Goal: Task Accomplishment & Management: Use online tool/utility

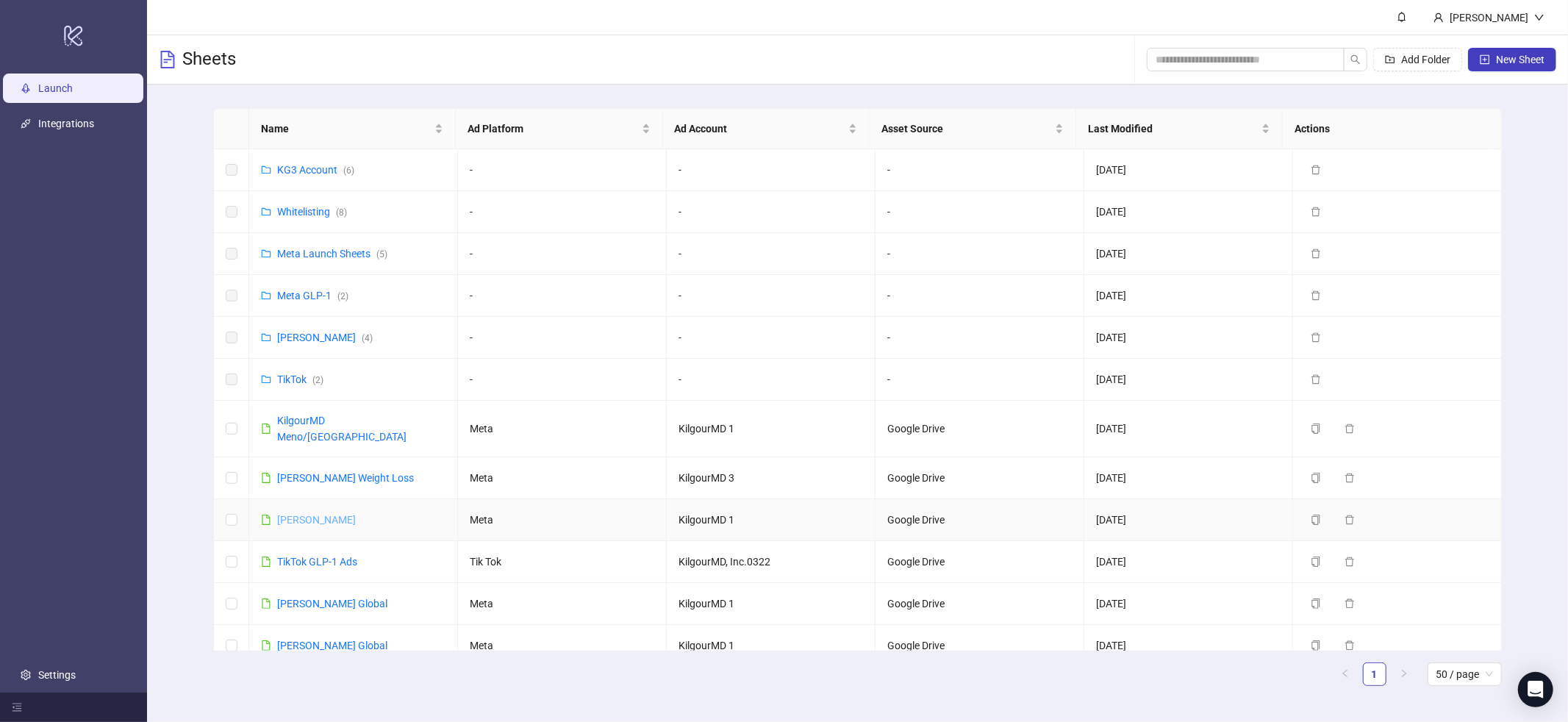
click at [342, 515] on link "[PERSON_NAME]" at bounding box center [317, 520] width 79 height 12
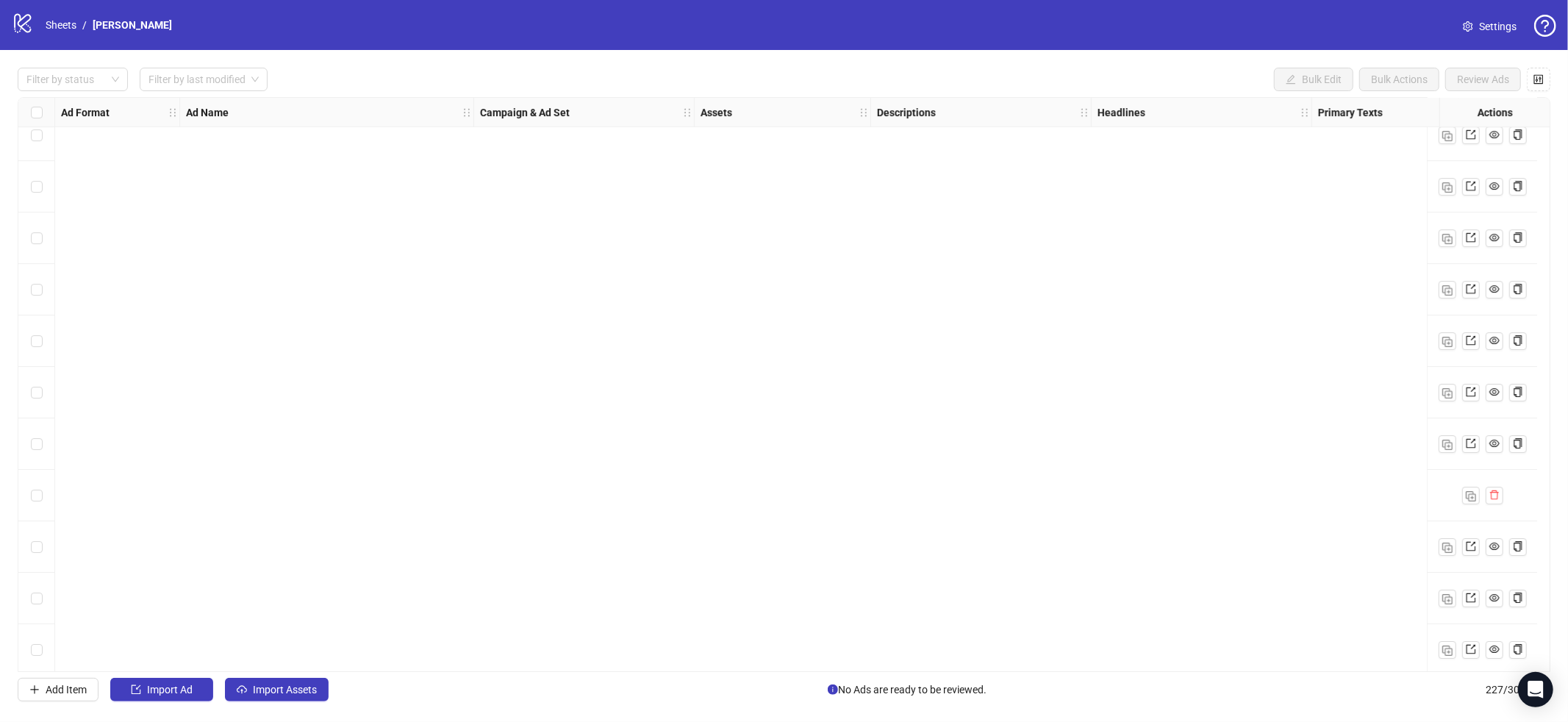
scroll to position [11149, 0]
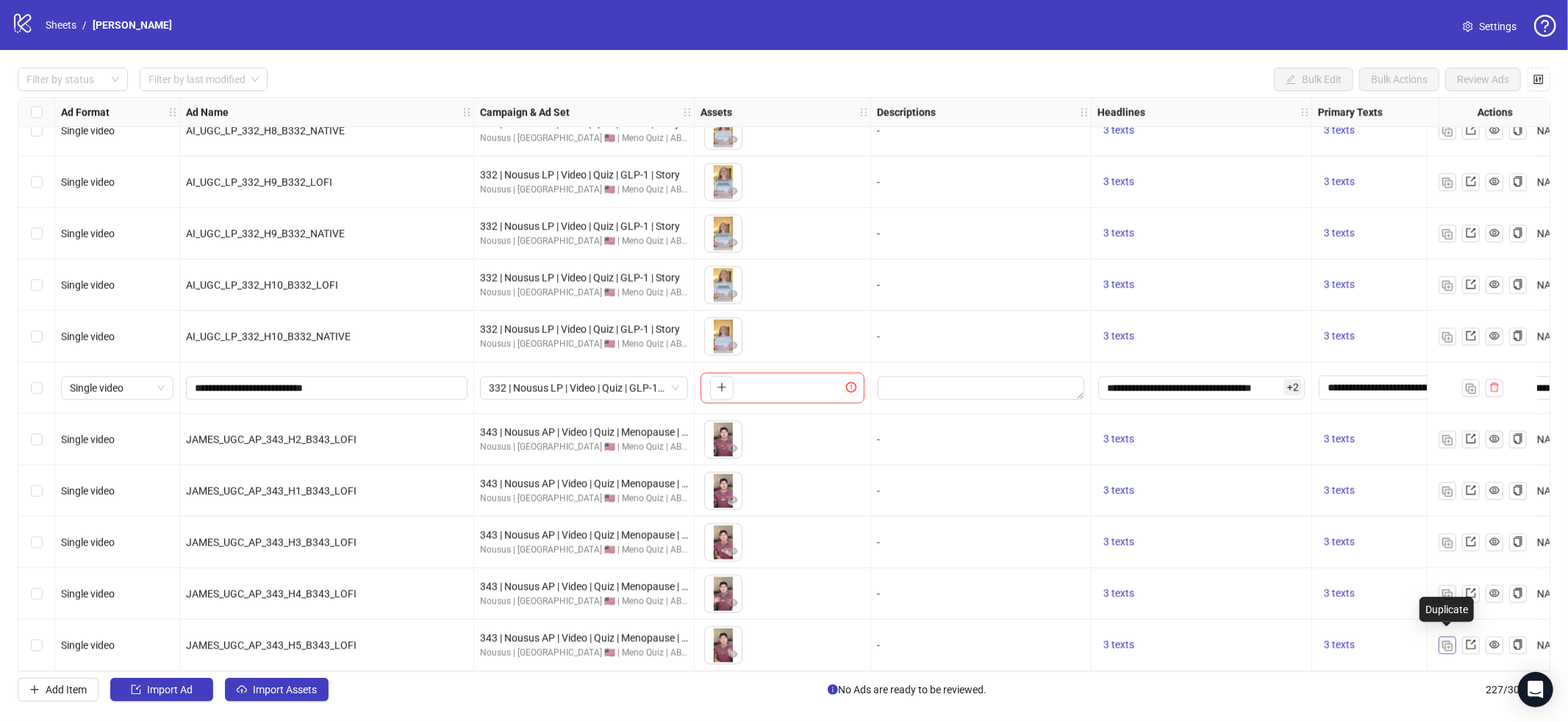
click at [1452, 643] on img "button" at bounding box center [1447, 646] width 10 height 10
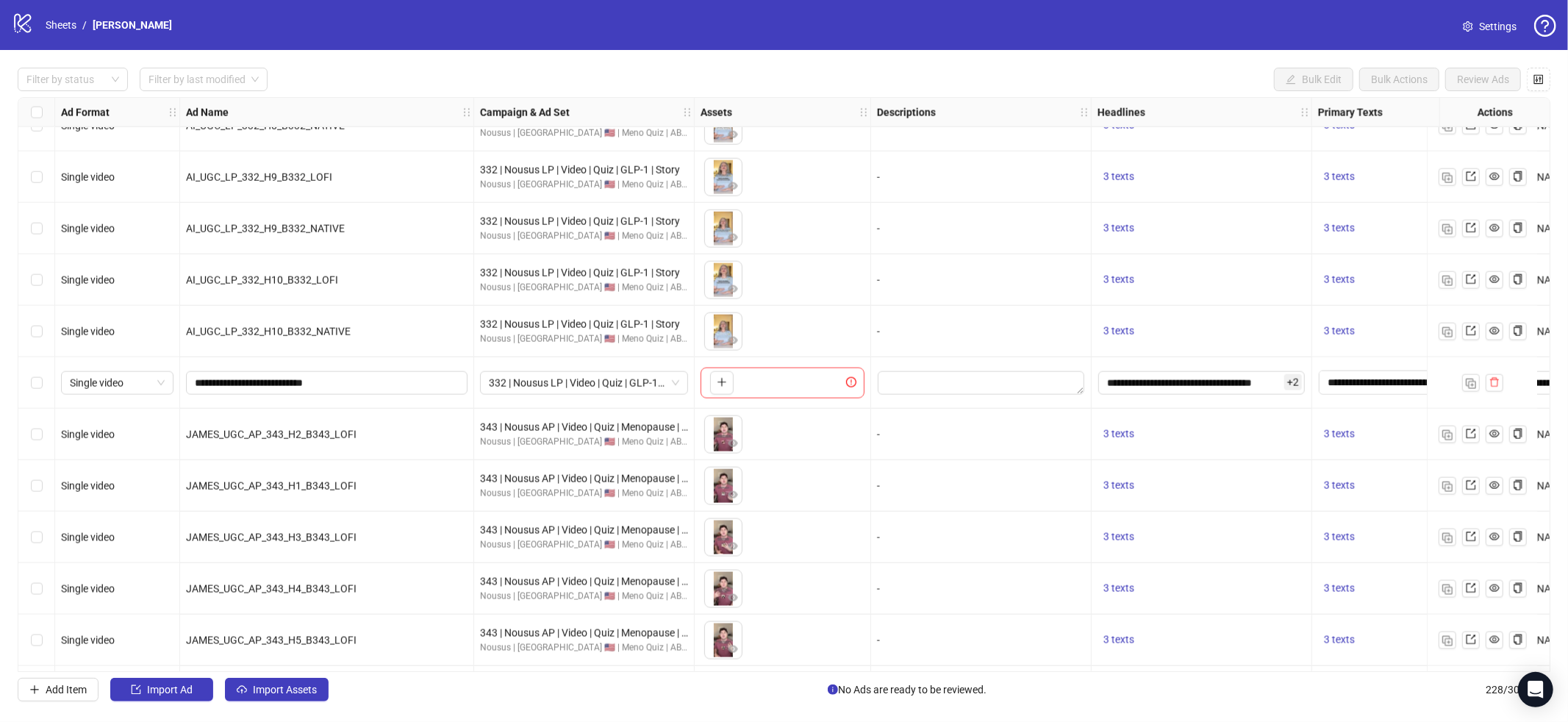
scroll to position [11200, 0]
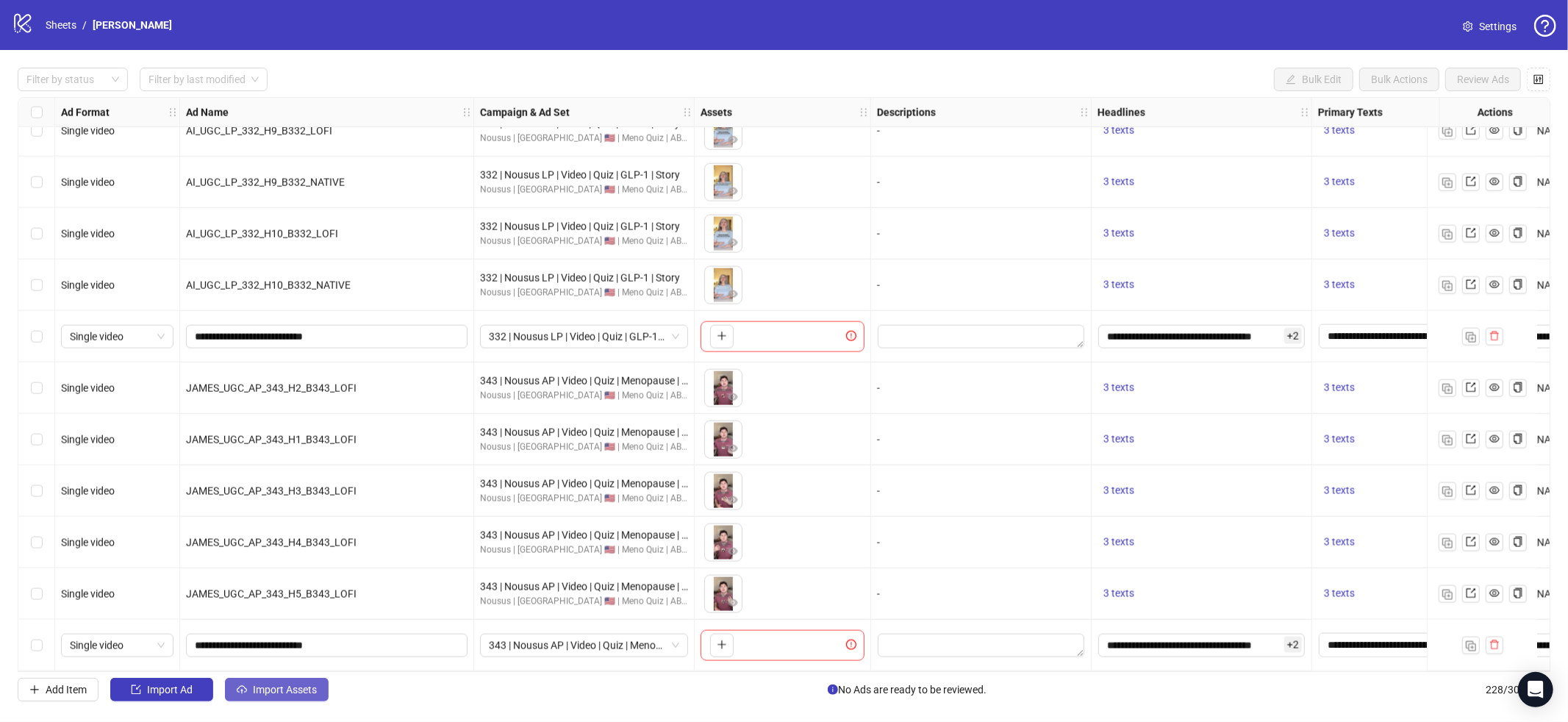
click at [277, 696] on span "Import Assets" at bounding box center [285, 690] width 64 height 12
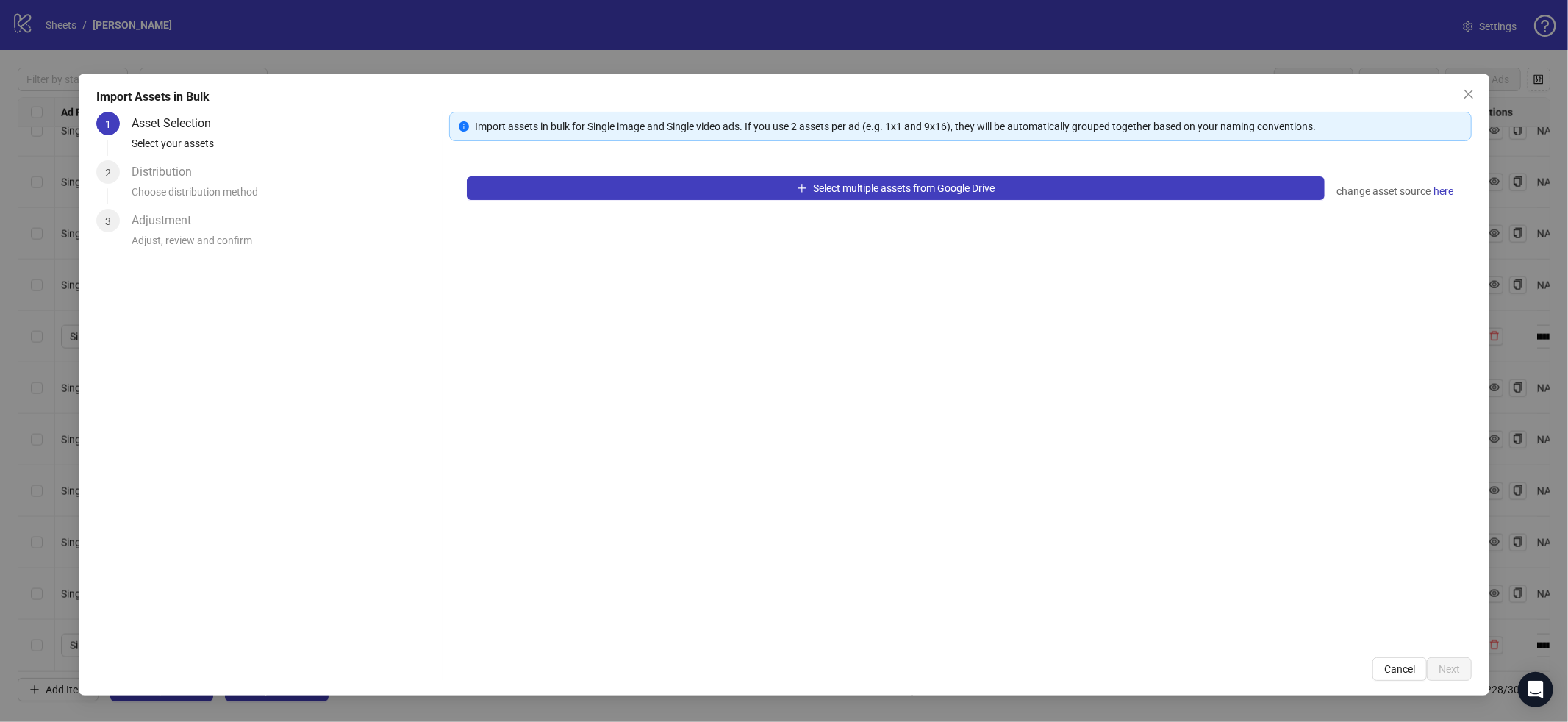
click at [263, 164] on div "Distribution Choose distribution method" at bounding box center [285, 185] width 306 height 48
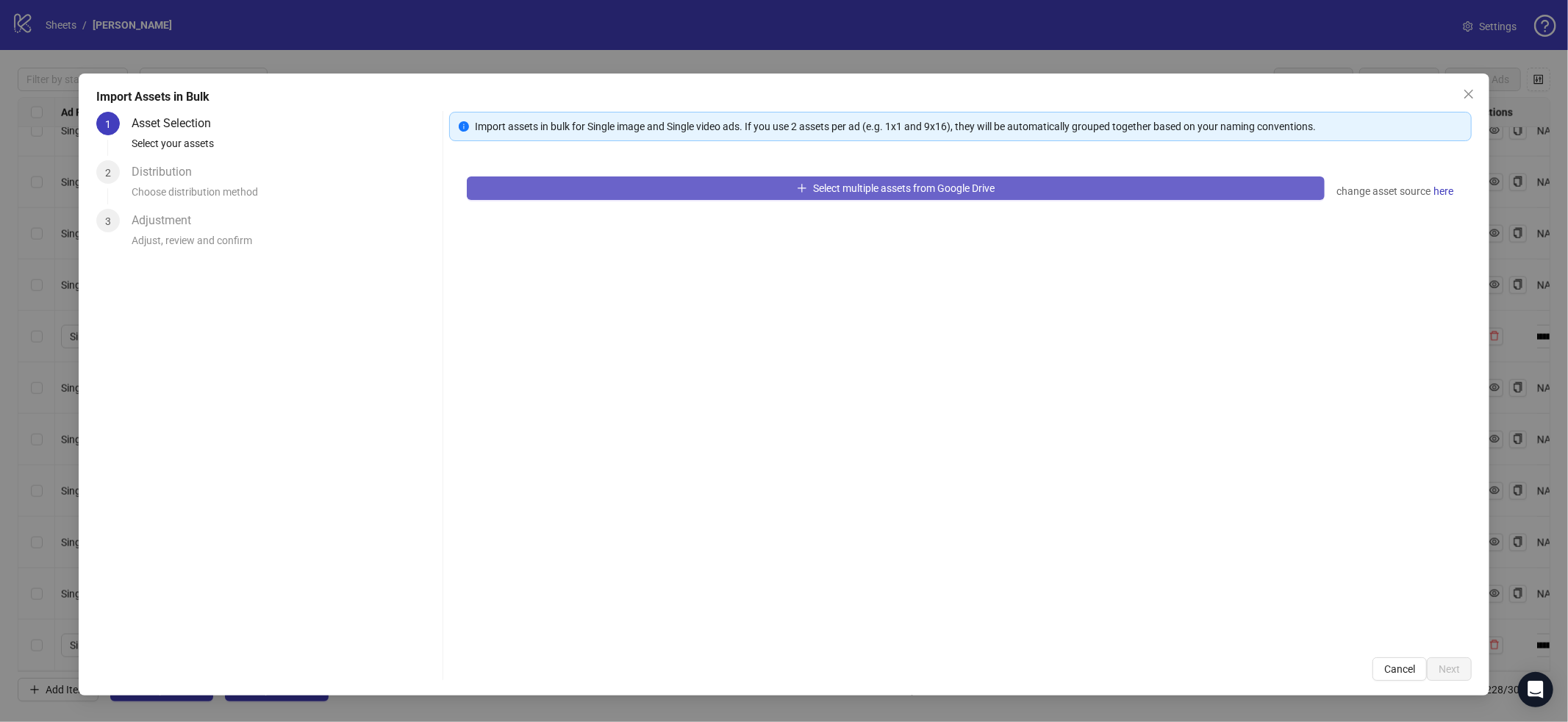
click at [575, 198] on button "Select multiple assets from Google Drive" at bounding box center [896, 189] width 858 height 23
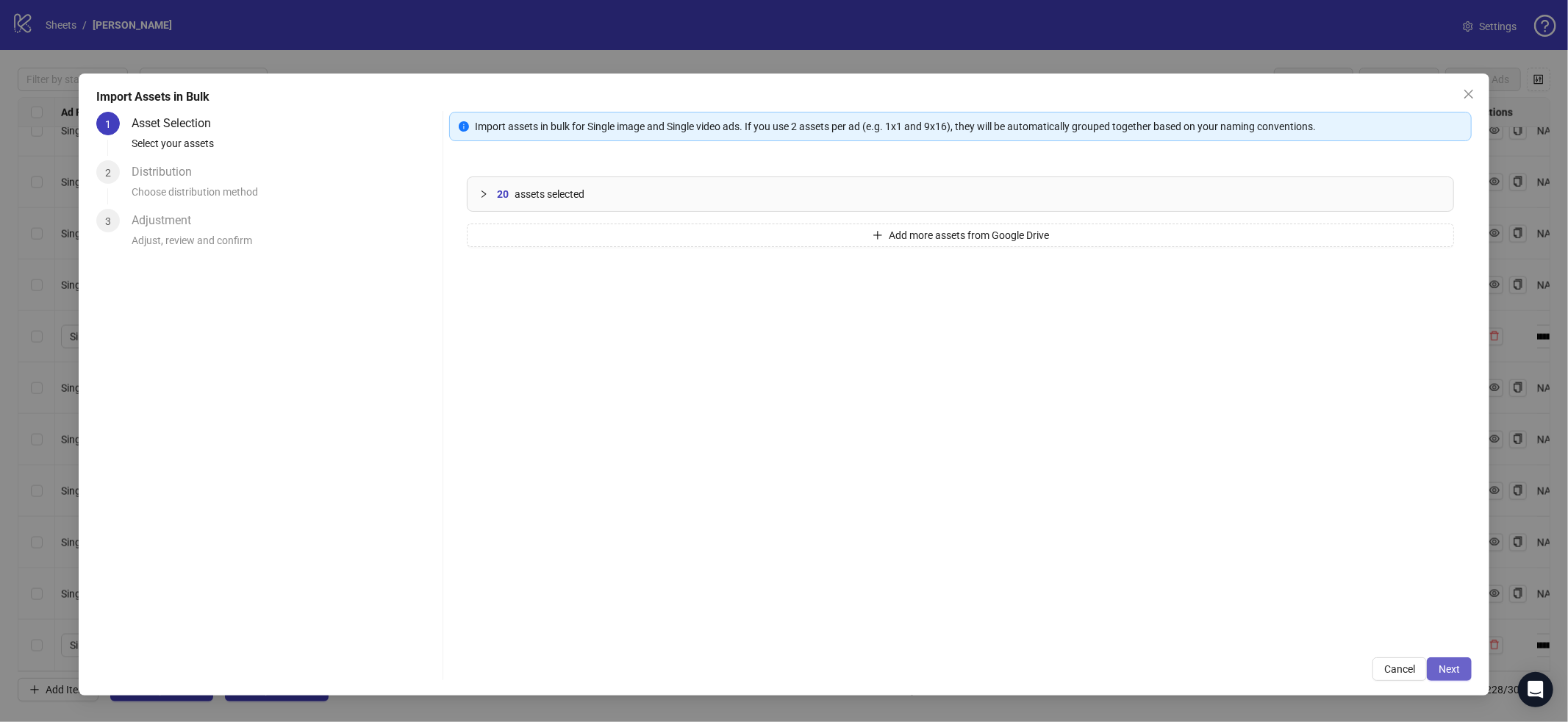
click at [1463, 669] on button "Next" at bounding box center [1450, 669] width 45 height 23
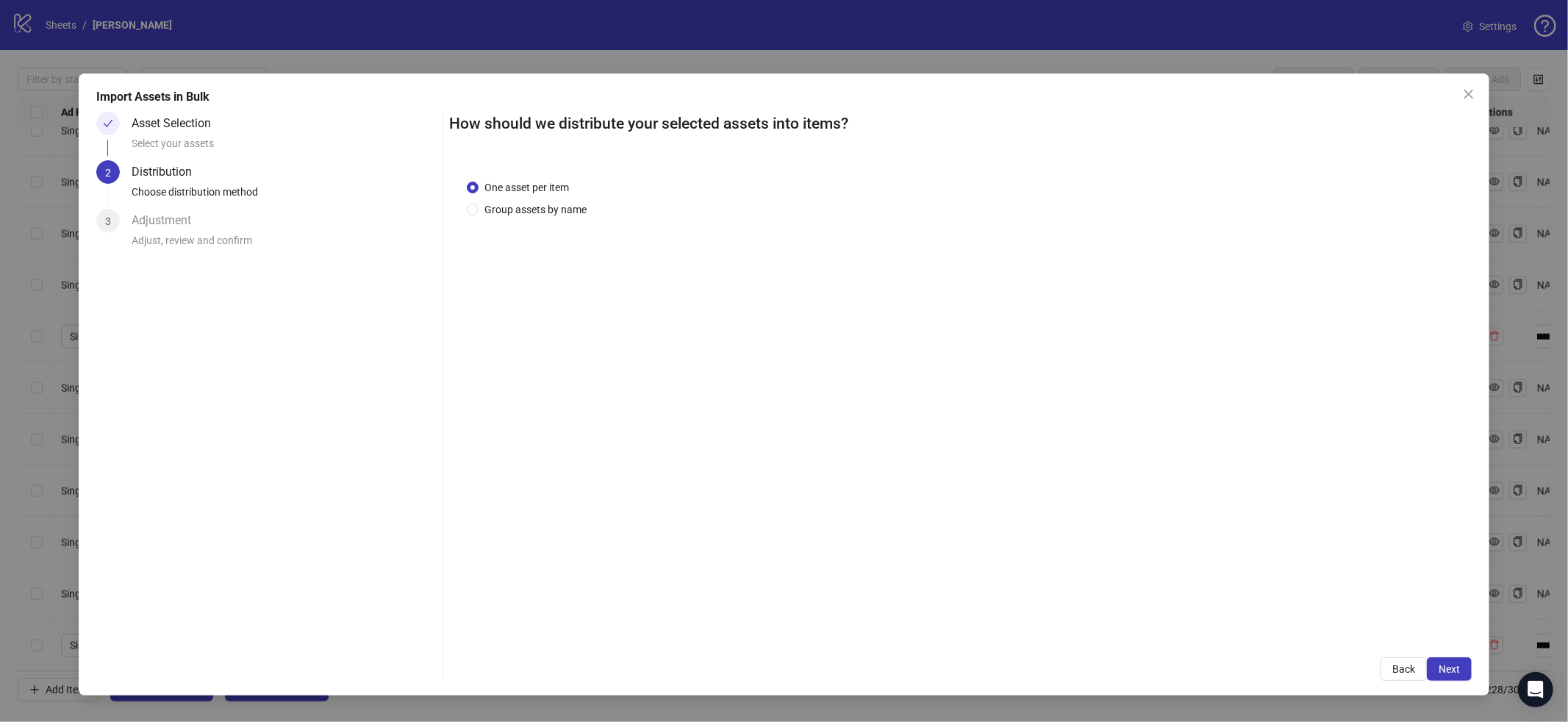
click at [1455, 668] on span "Next" at bounding box center [1450, 669] width 22 height 12
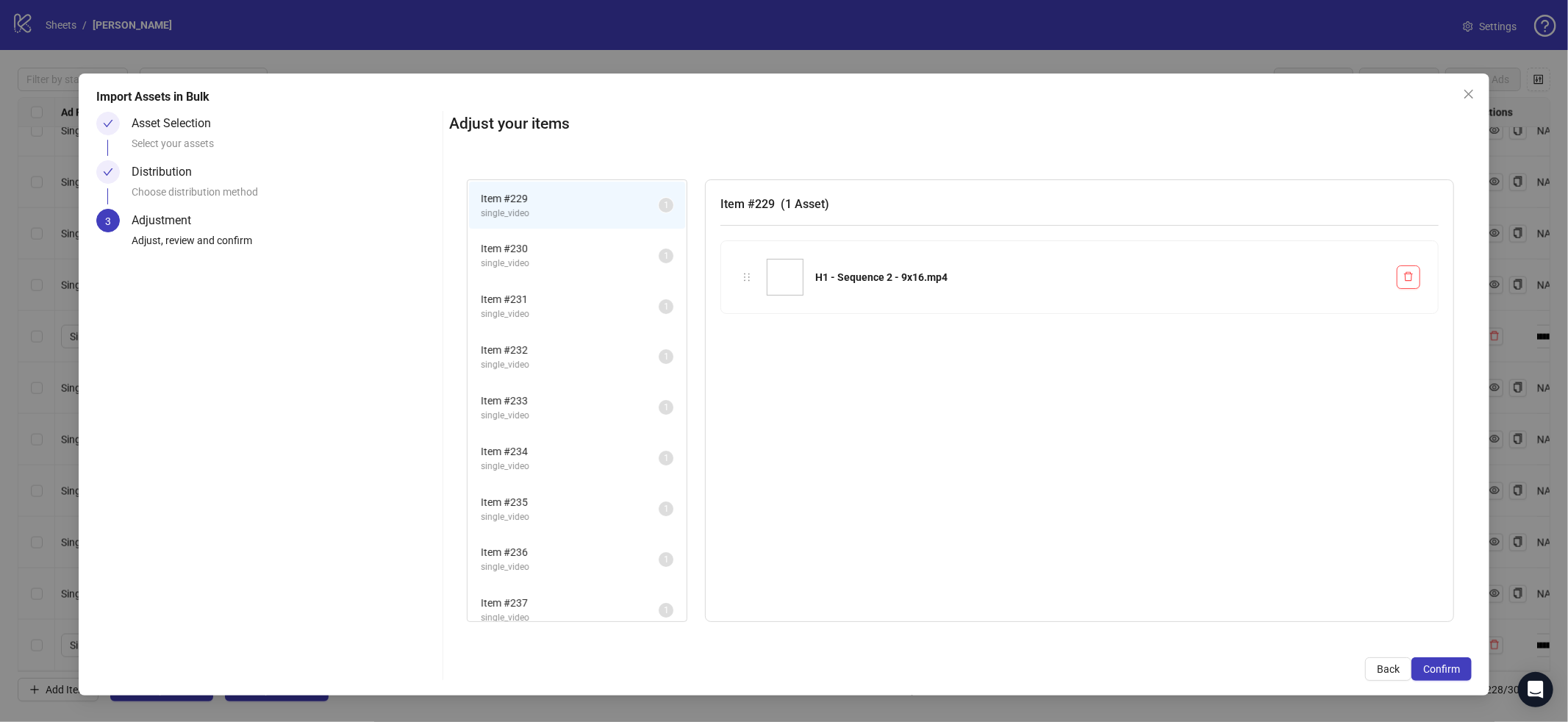
click at [1455, 668] on span "Confirm" at bounding box center [1441, 669] width 37 height 12
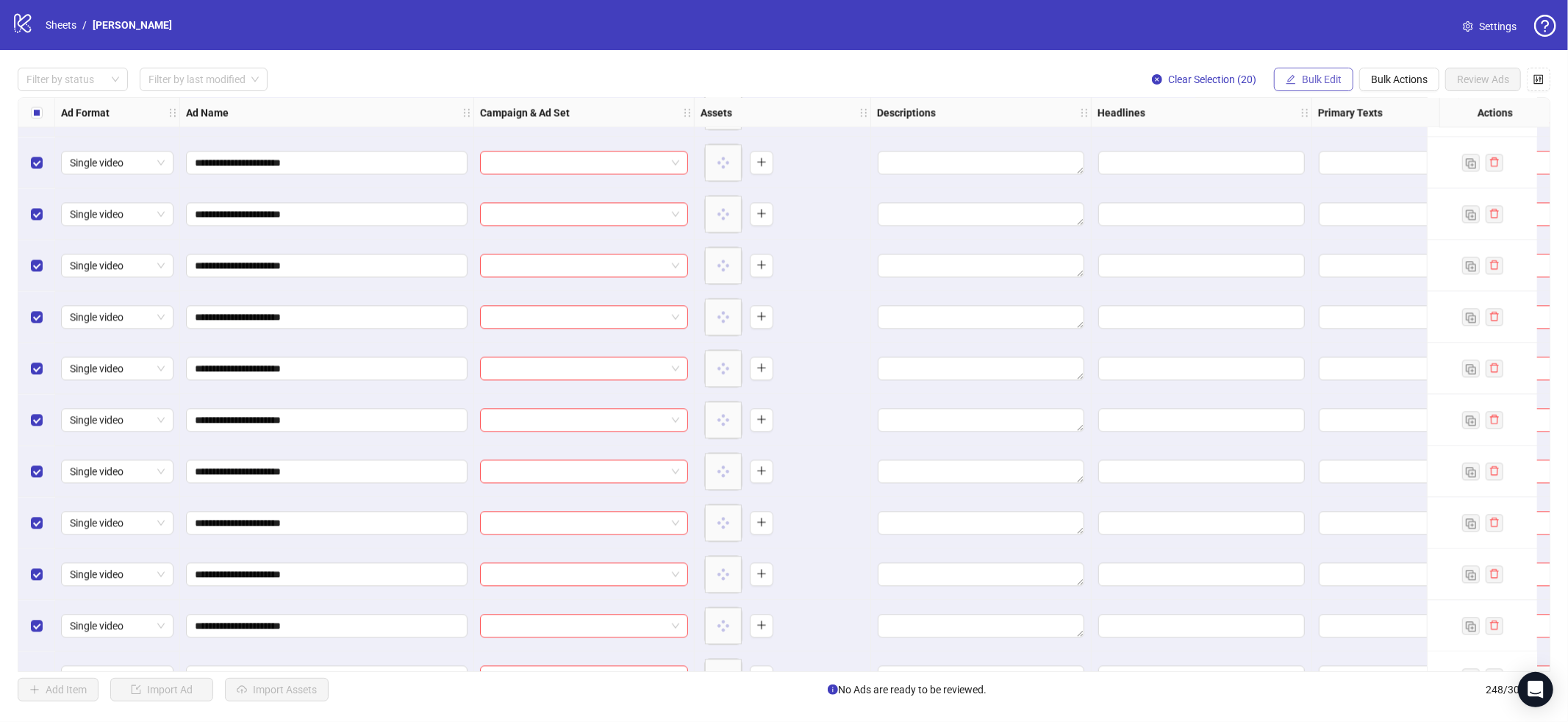
scroll to position [12230, 0]
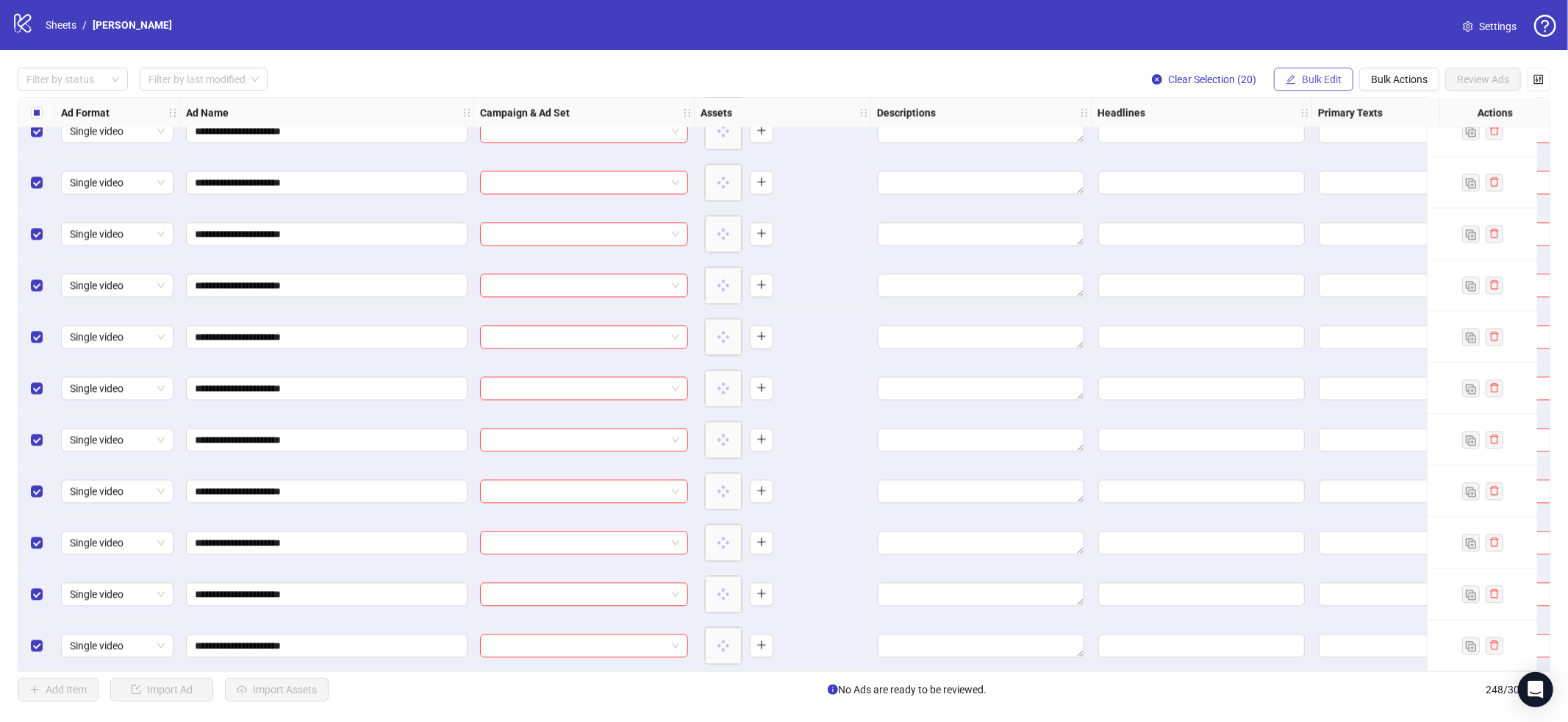
click at [1338, 82] on span "Bulk Edit" at bounding box center [1322, 79] width 39 height 12
click at [1285, 67] on button "Bulk Edit" at bounding box center [1314, 79] width 79 height 23
click at [1318, 79] on span "Bulk Edit" at bounding box center [1322, 79] width 39 height 12
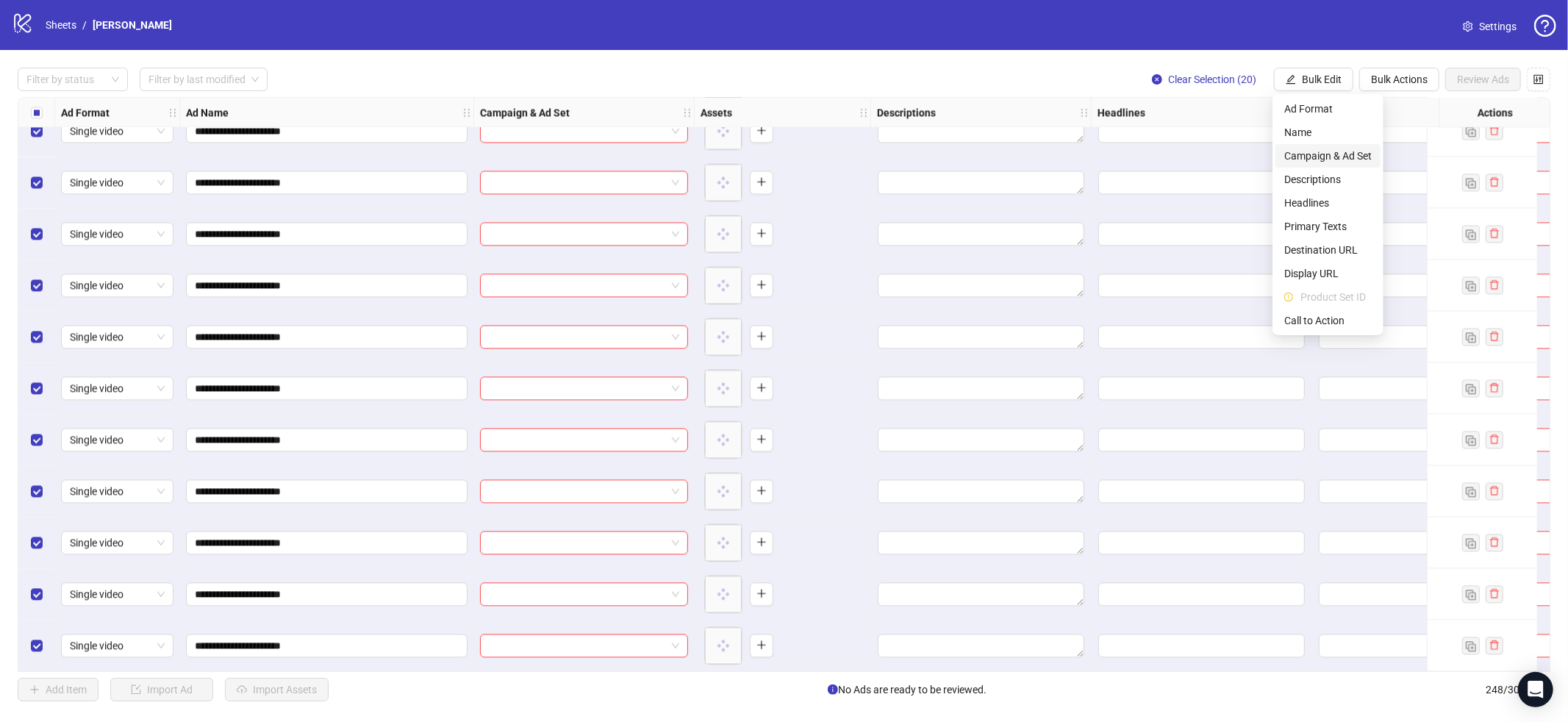
click at [1329, 162] on span "Campaign & Ad Set" at bounding box center [1327, 156] width 87 height 16
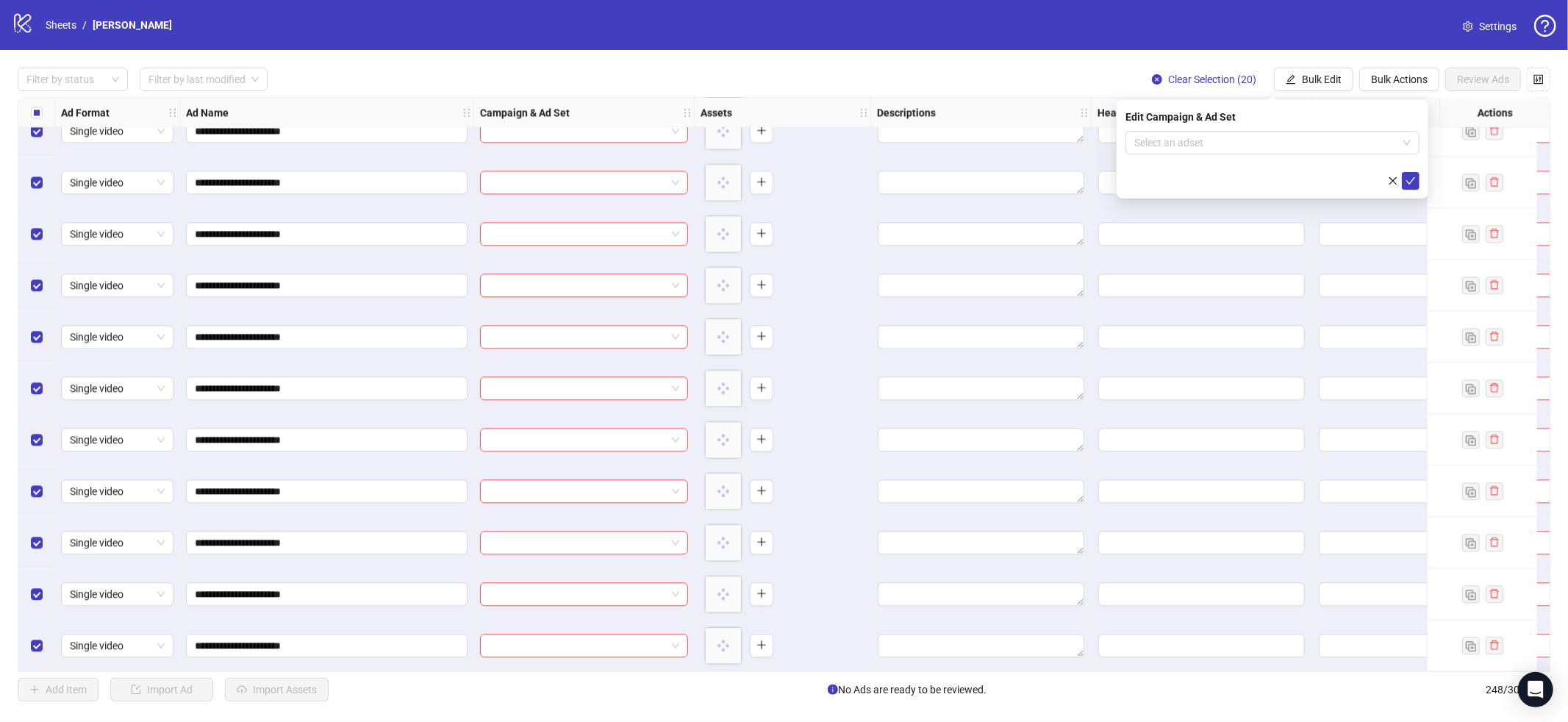
click at [1122, 142] on div "Edit Campaign & Ad Set Select an adset" at bounding box center [1272, 149] width 311 height 99
click at [1180, 152] on input "search" at bounding box center [1266, 143] width 263 height 22
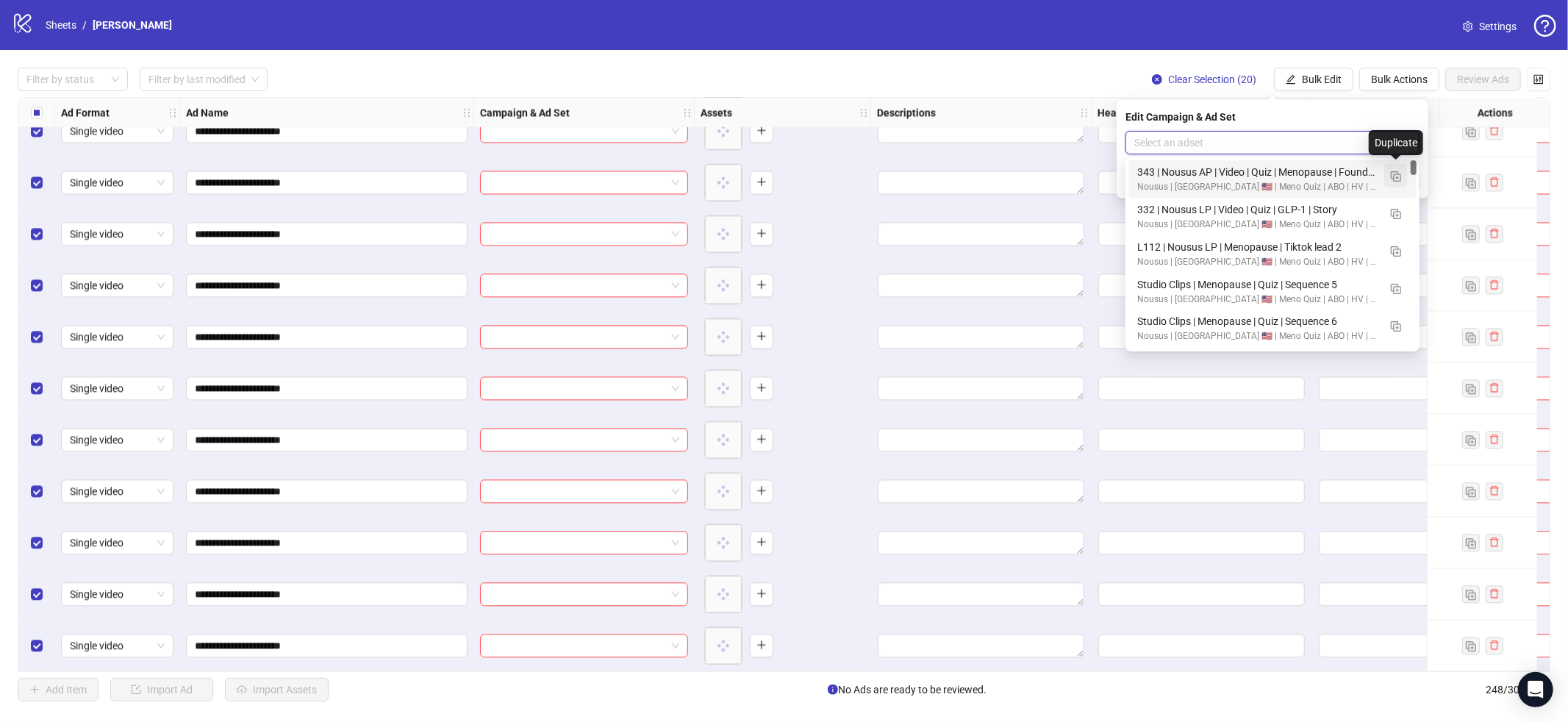
click at [1396, 172] on img "button" at bounding box center [1396, 176] width 10 height 10
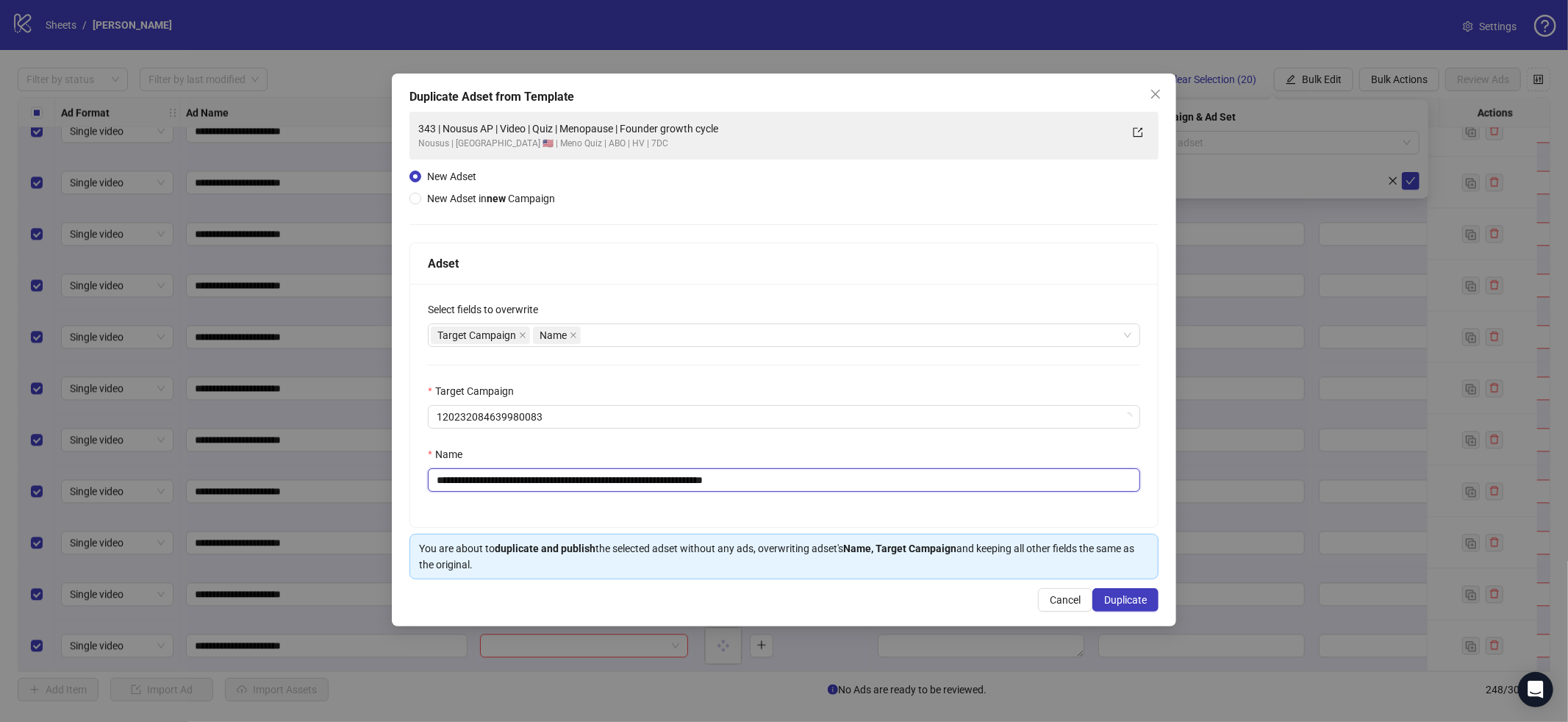
click at [865, 475] on input "**********" at bounding box center [784, 480] width 713 height 23
paste input "**********"
type input "**********"
click at [1119, 603] on span "Duplicate" at bounding box center [1126, 600] width 43 height 12
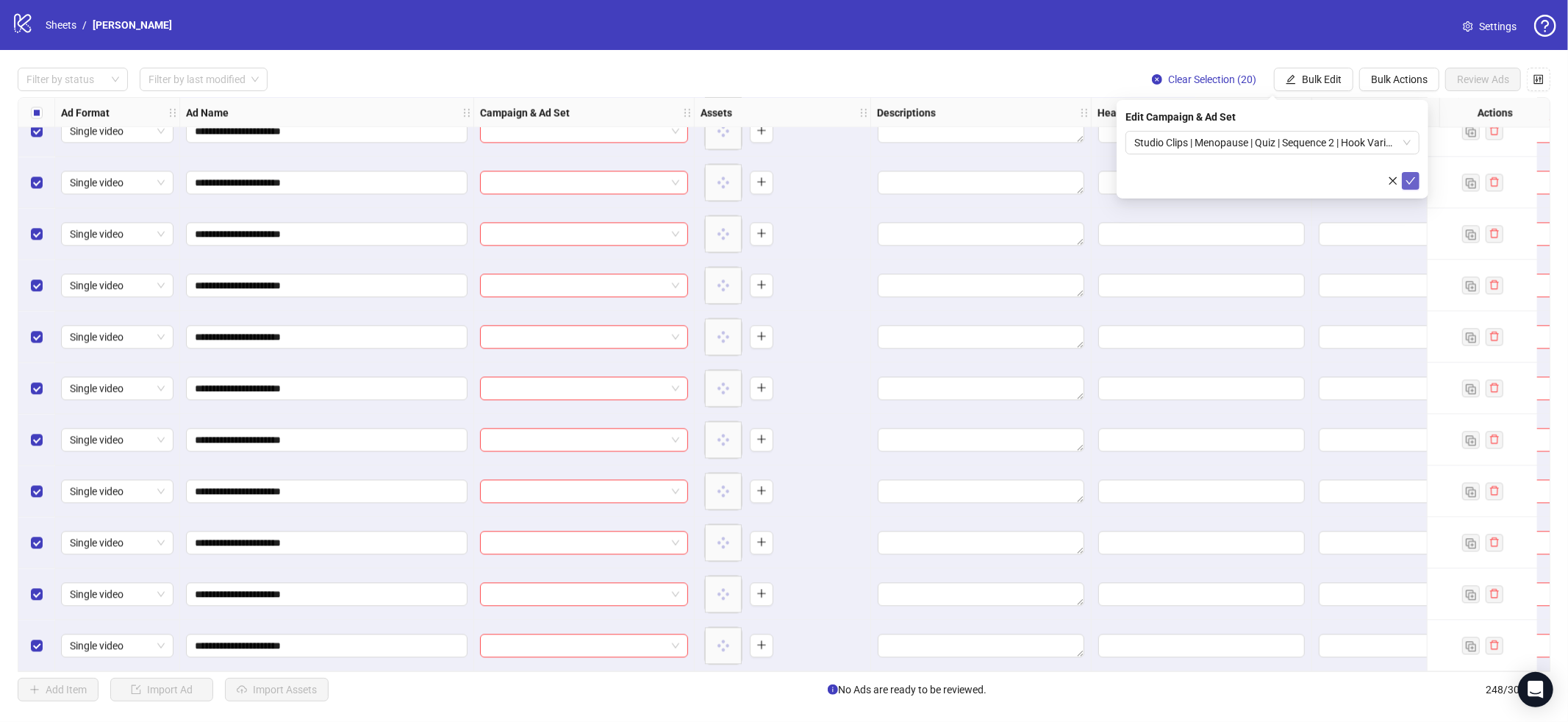
click at [1415, 185] on span "submit" at bounding box center [1410, 180] width 10 height 12
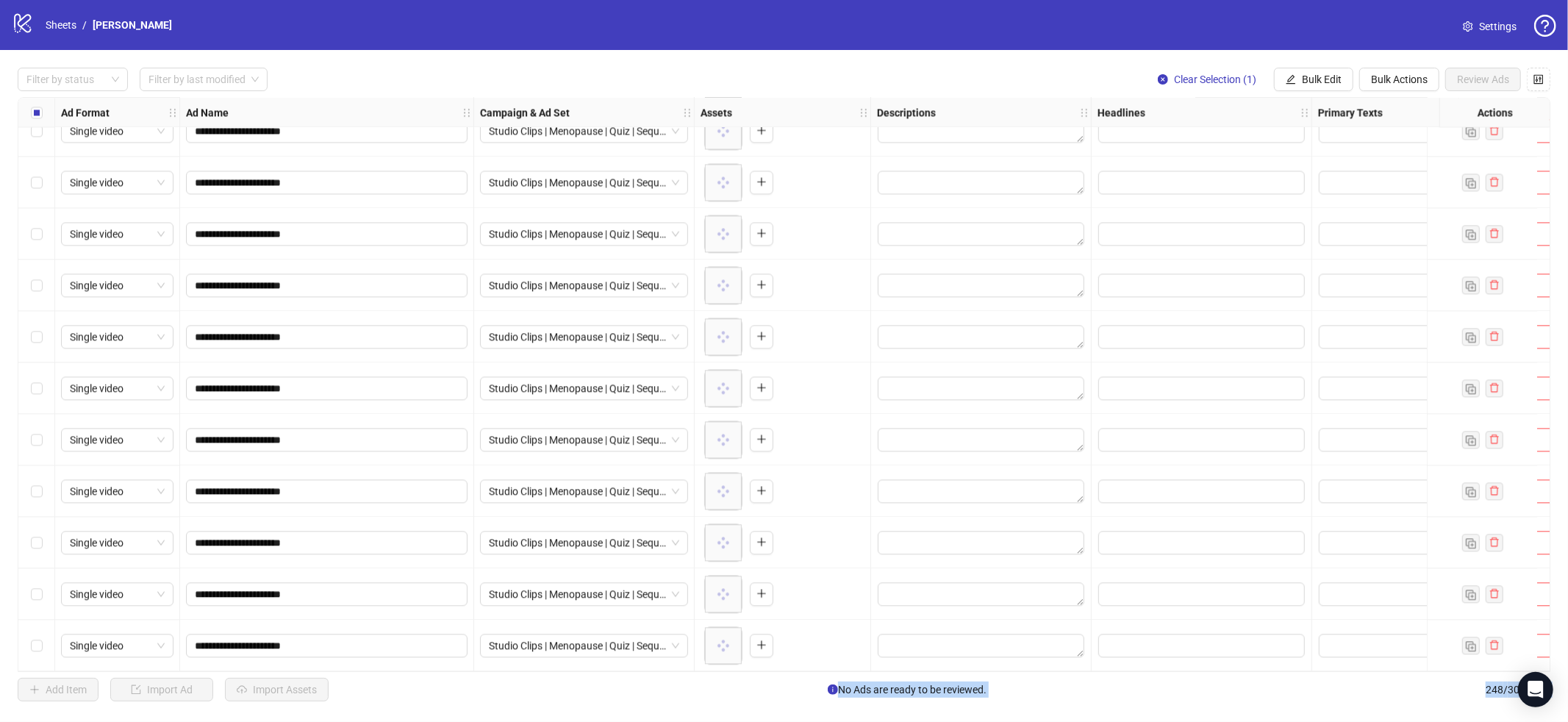
click at [43, 637] on div "Select row 248" at bounding box center [36, 646] width 37 height 51
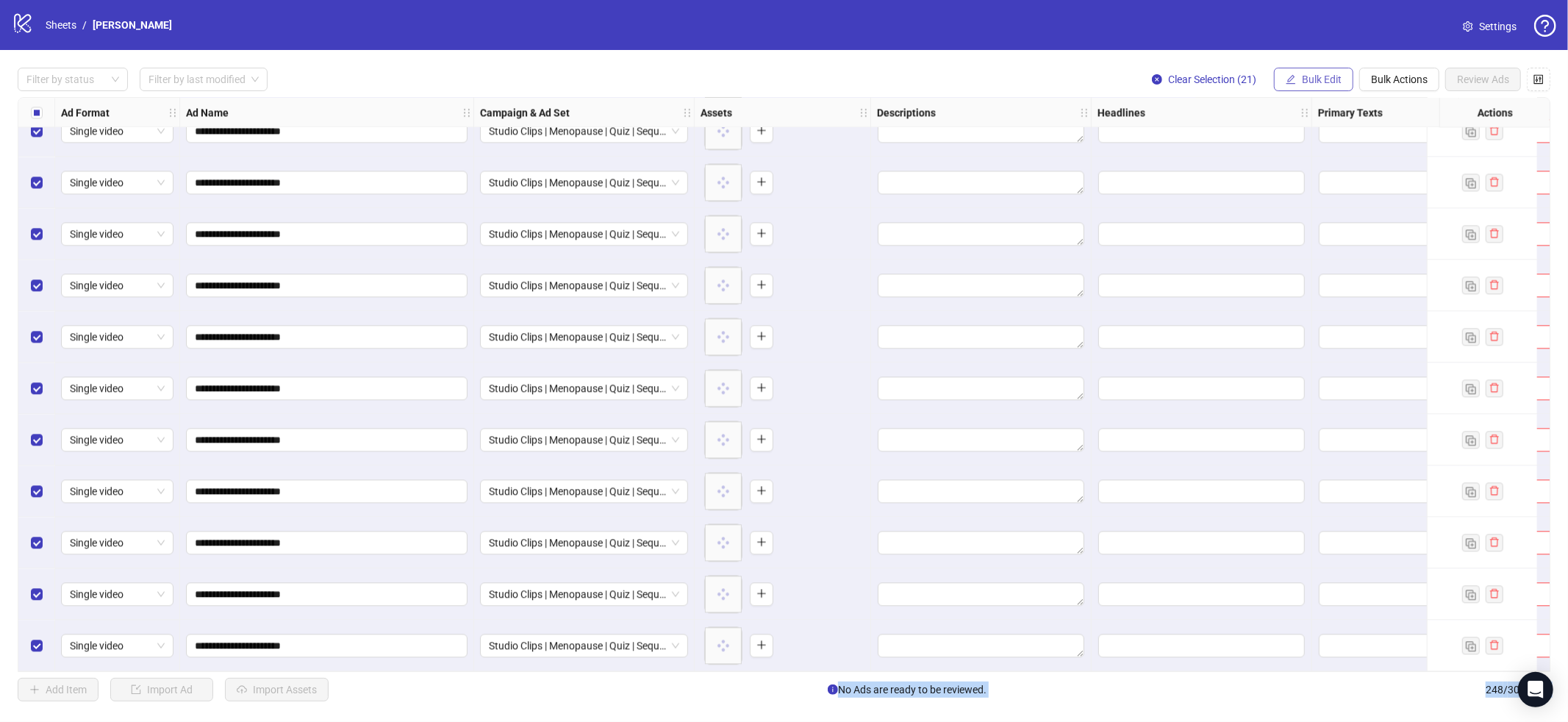
click at [1318, 76] on span "Bulk Edit" at bounding box center [1322, 79] width 39 height 12
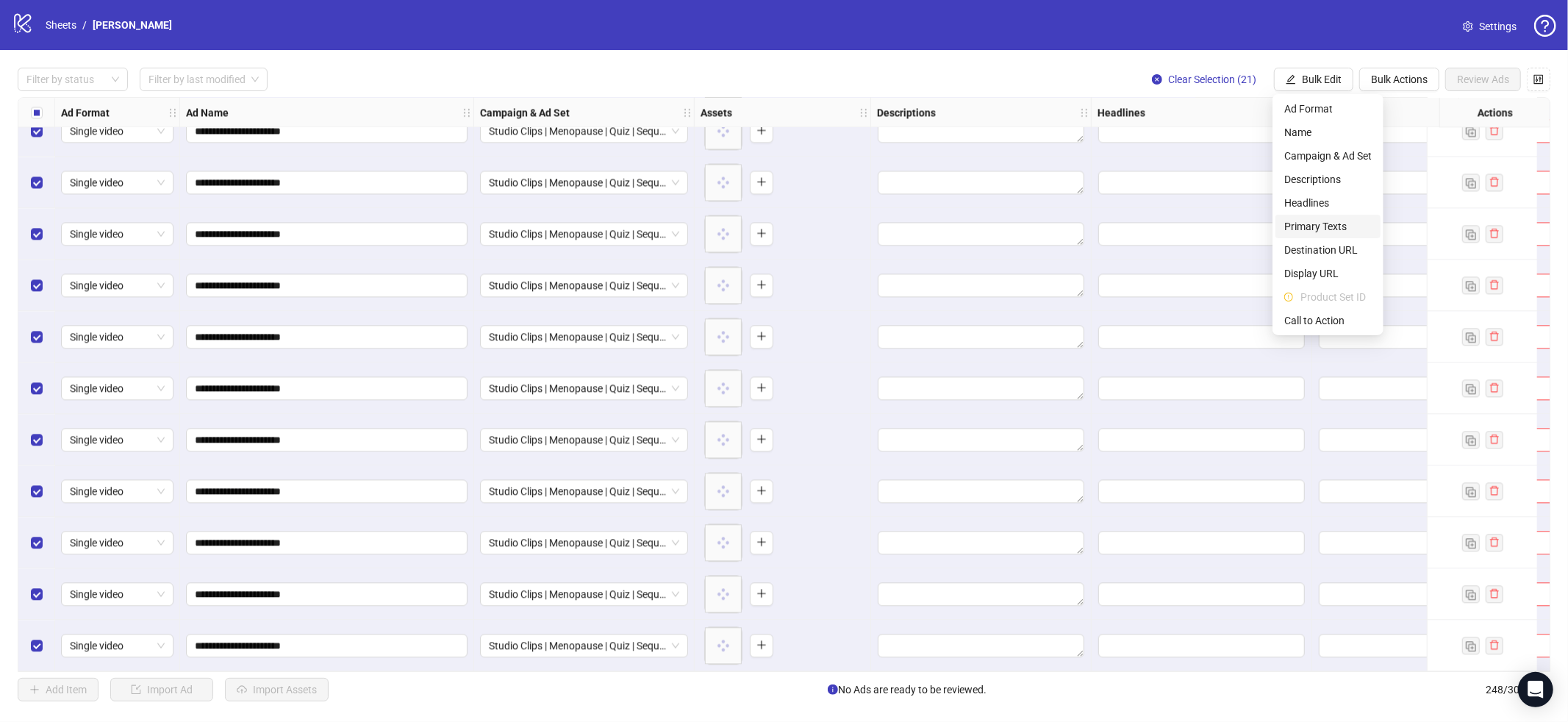
click at [1327, 226] on span "Primary Texts" at bounding box center [1327, 226] width 87 height 16
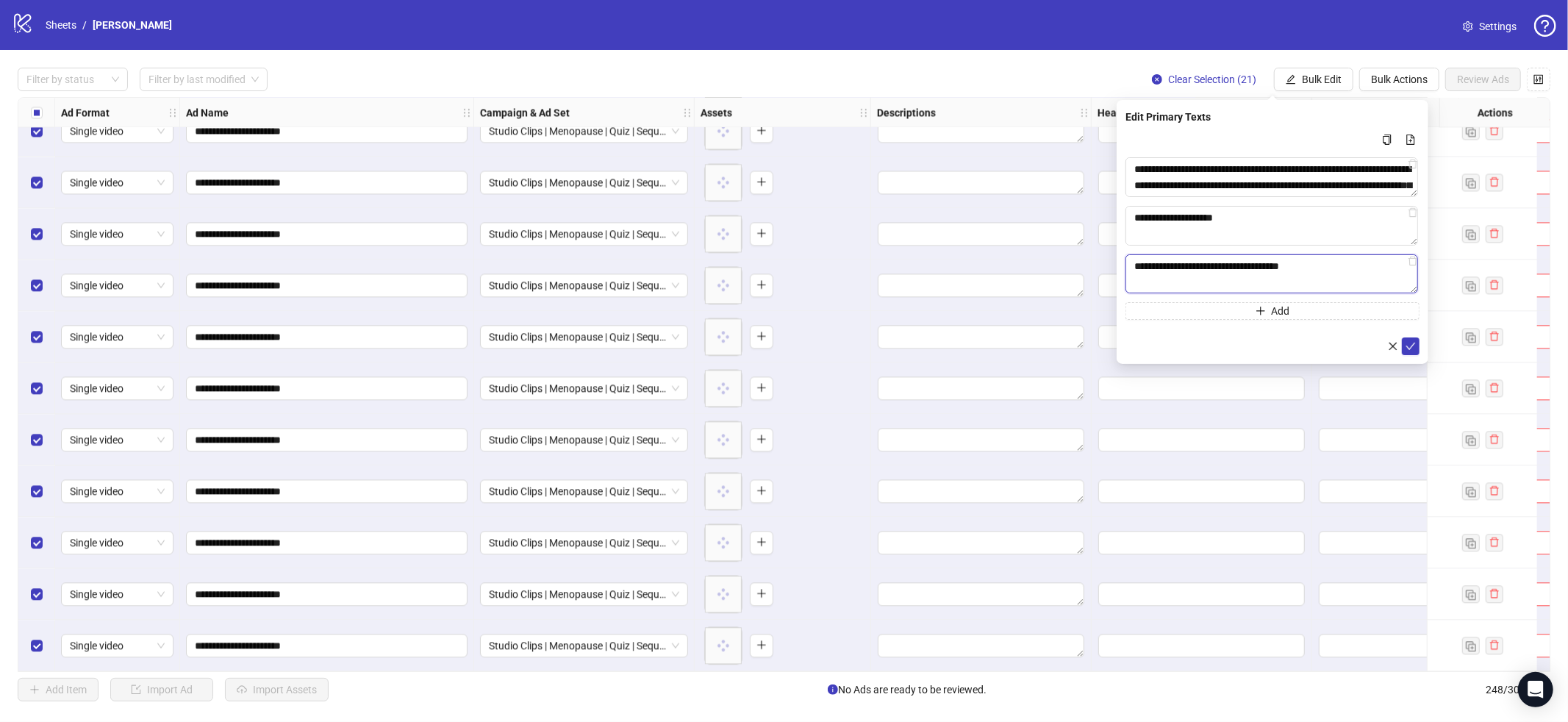
click at [1339, 270] on textarea "**********" at bounding box center [1272, 274] width 293 height 40
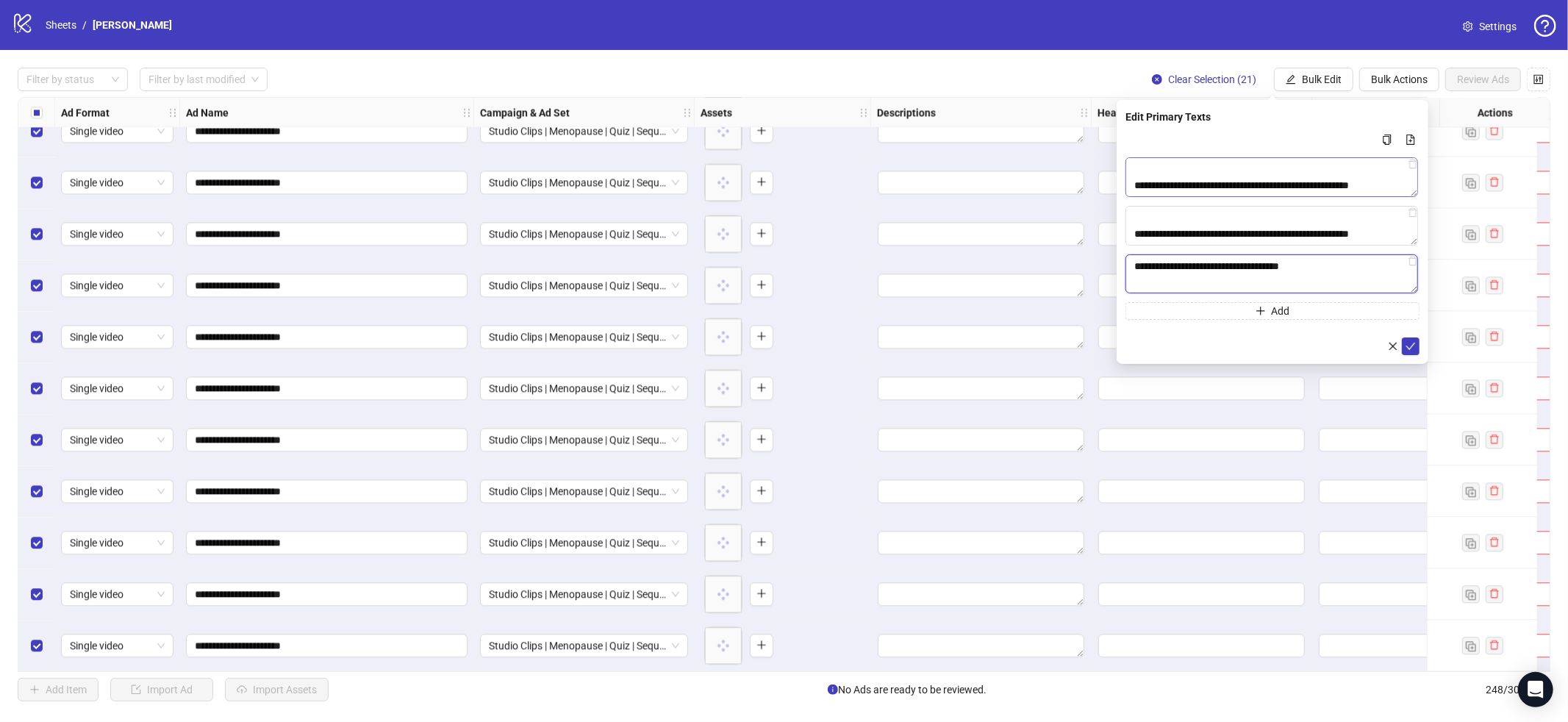
scroll to position [242, 0]
click at [1414, 339] on button "submit" at bounding box center [1411, 347] width 18 height 18
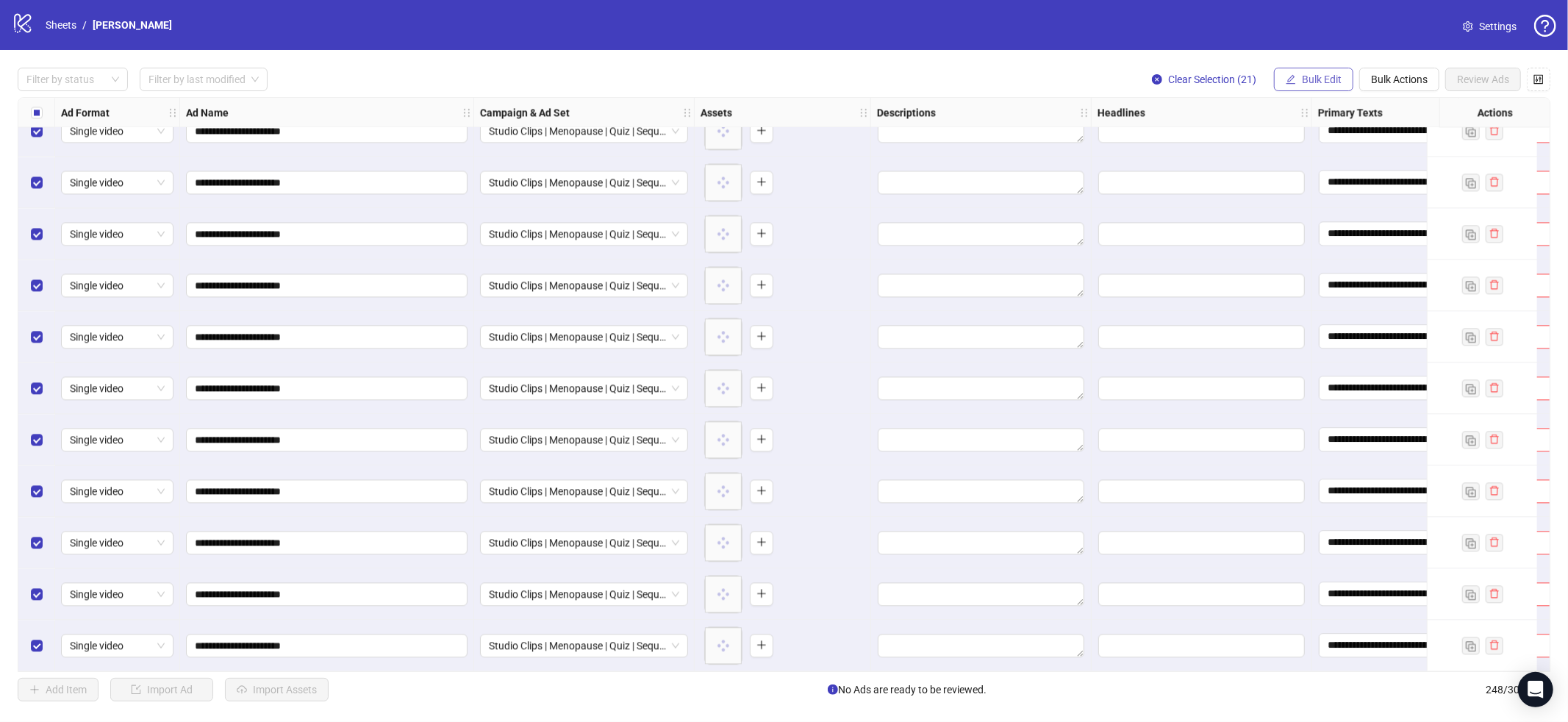
drag, startPoint x: 1325, startPoint y: 75, endPoint x: 1333, endPoint y: 84, distance: 12.0
click at [1325, 75] on span "Bulk Edit" at bounding box center [1322, 79] width 39 height 12
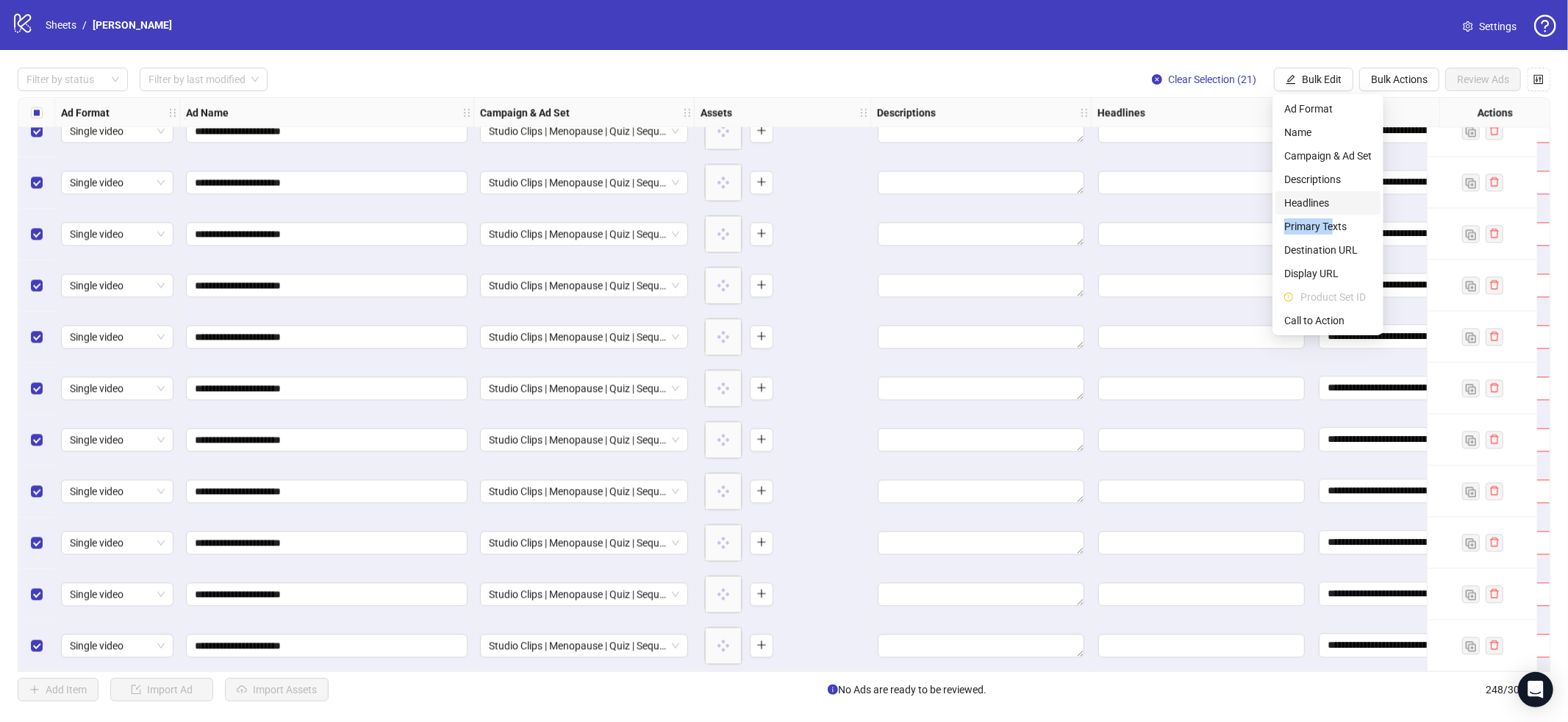
drag, startPoint x: 1332, startPoint y: 221, endPoint x: 1331, endPoint y: 201, distance: 20.0
click at [1331, 201] on ul "Ad Format Name Campaign & Ad Set Descriptions Headlines Primary Texts Destinati…" at bounding box center [1328, 215] width 111 height 242
click at [1331, 201] on span "Headlines" at bounding box center [1327, 203] width 87 height 16
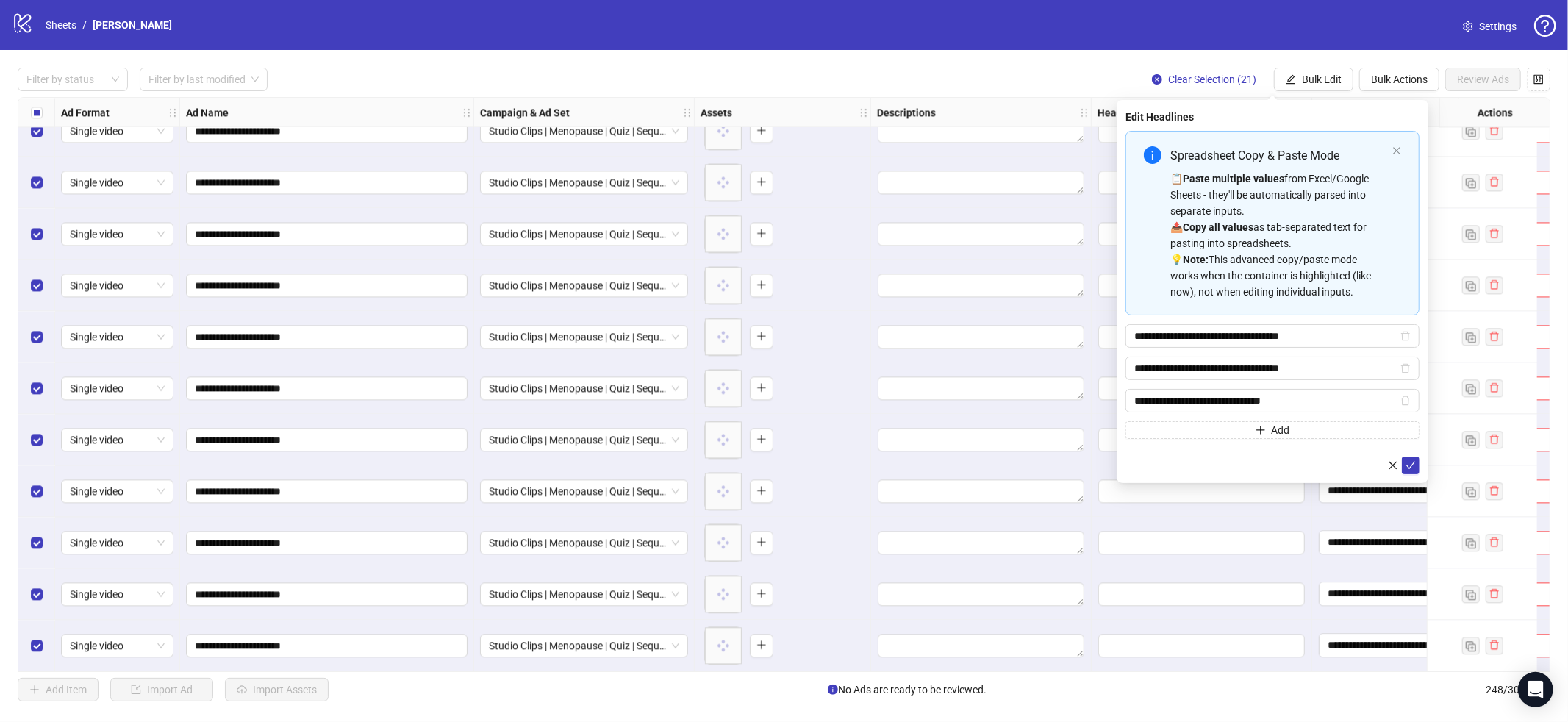
click at [1414, 461] on icon "check" at bounding box center [1410, 465] width 10 height 10
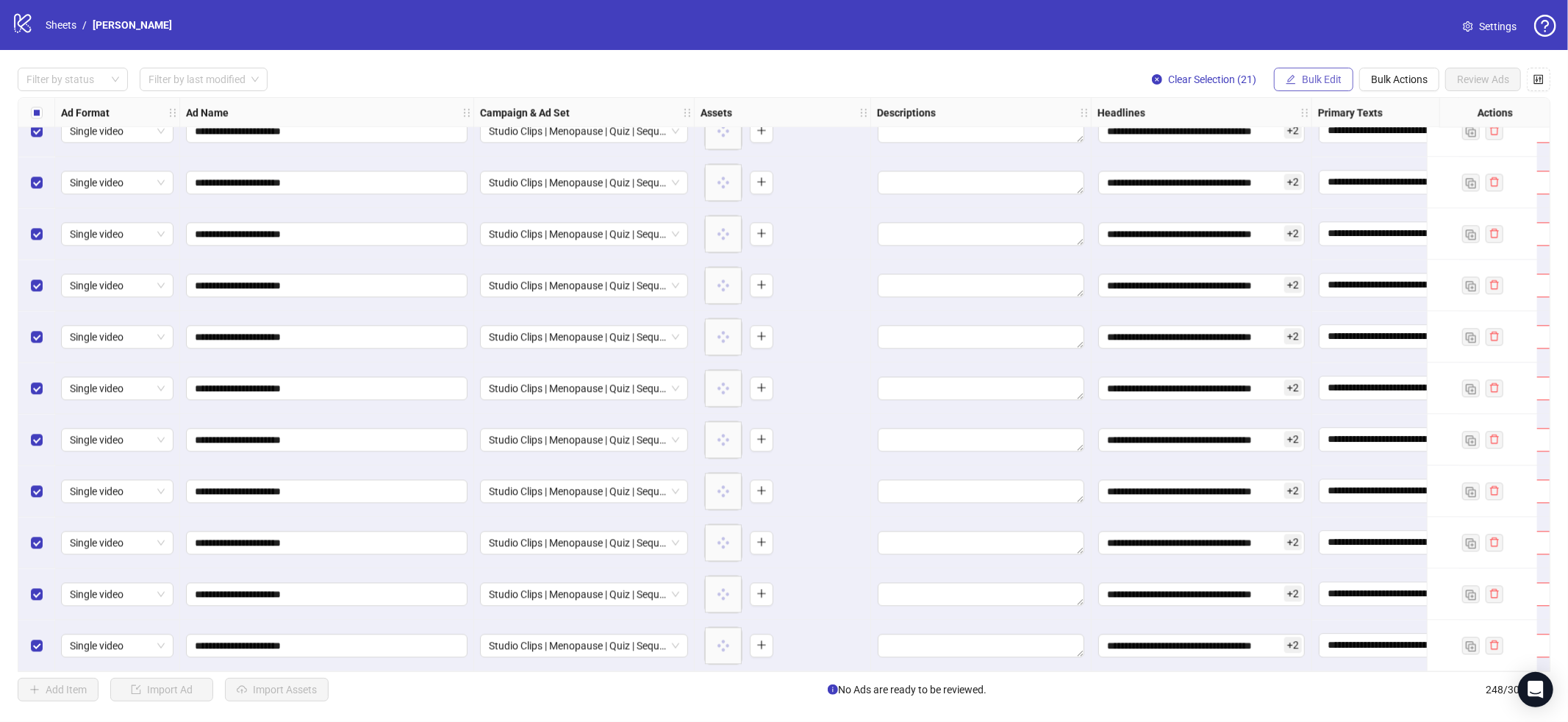
click at [1330, 78] on span "Bulk Edit" at bounding box center [1322, 79] width 39 height 12
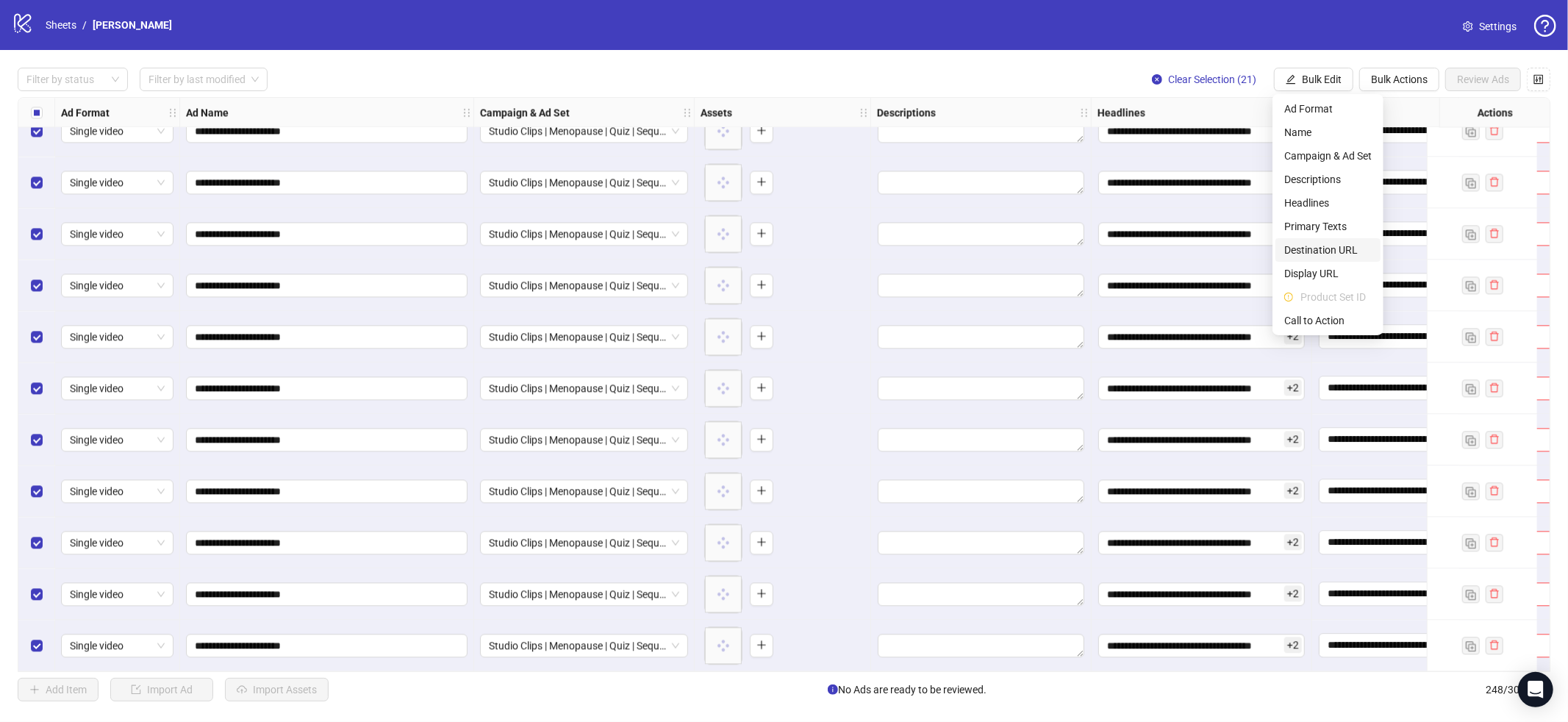
click at [1336, 251] on span "Destination URL" at bounding box center [1327, 250] width 87 height 16
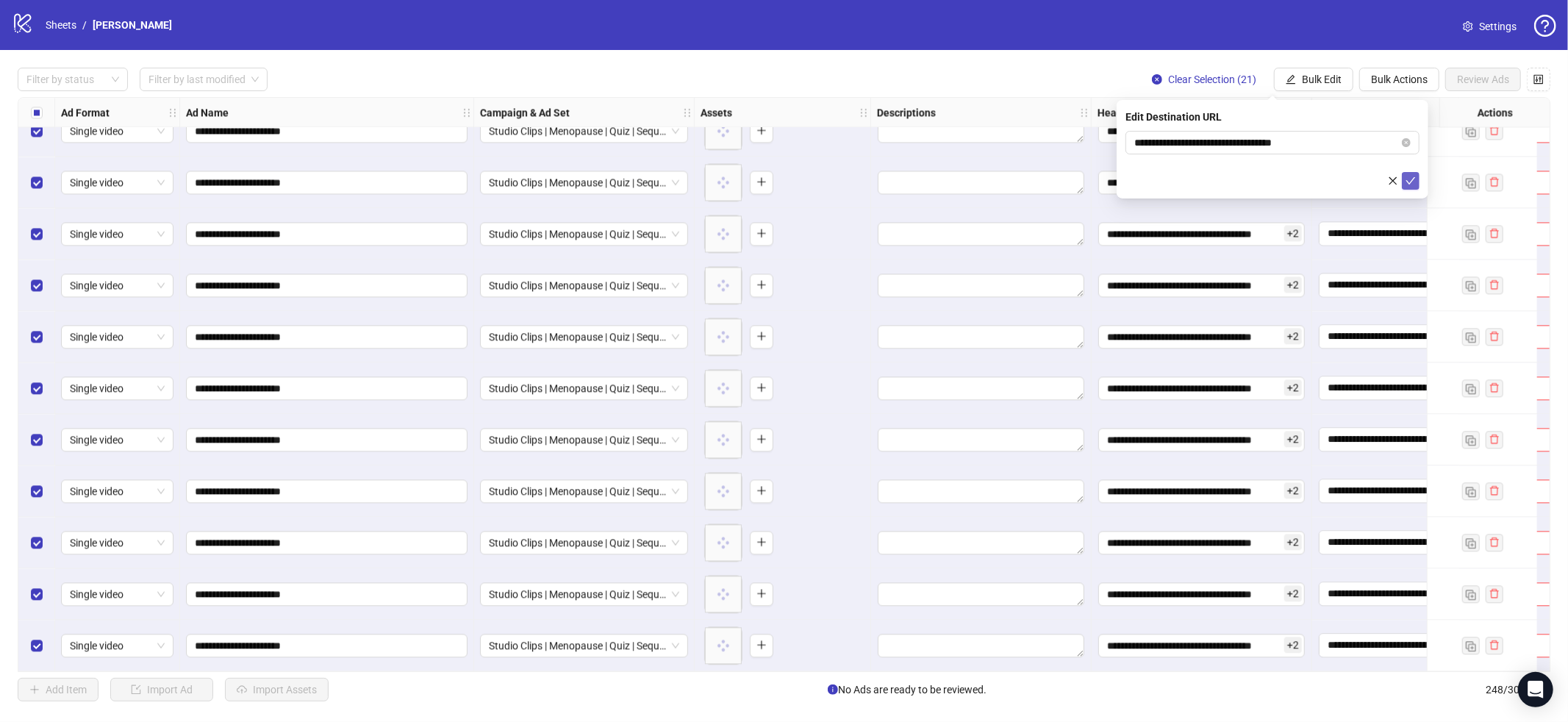
click at [1412, 182] on icon "check" at bounding box center [1410, 180] width 10 height 10
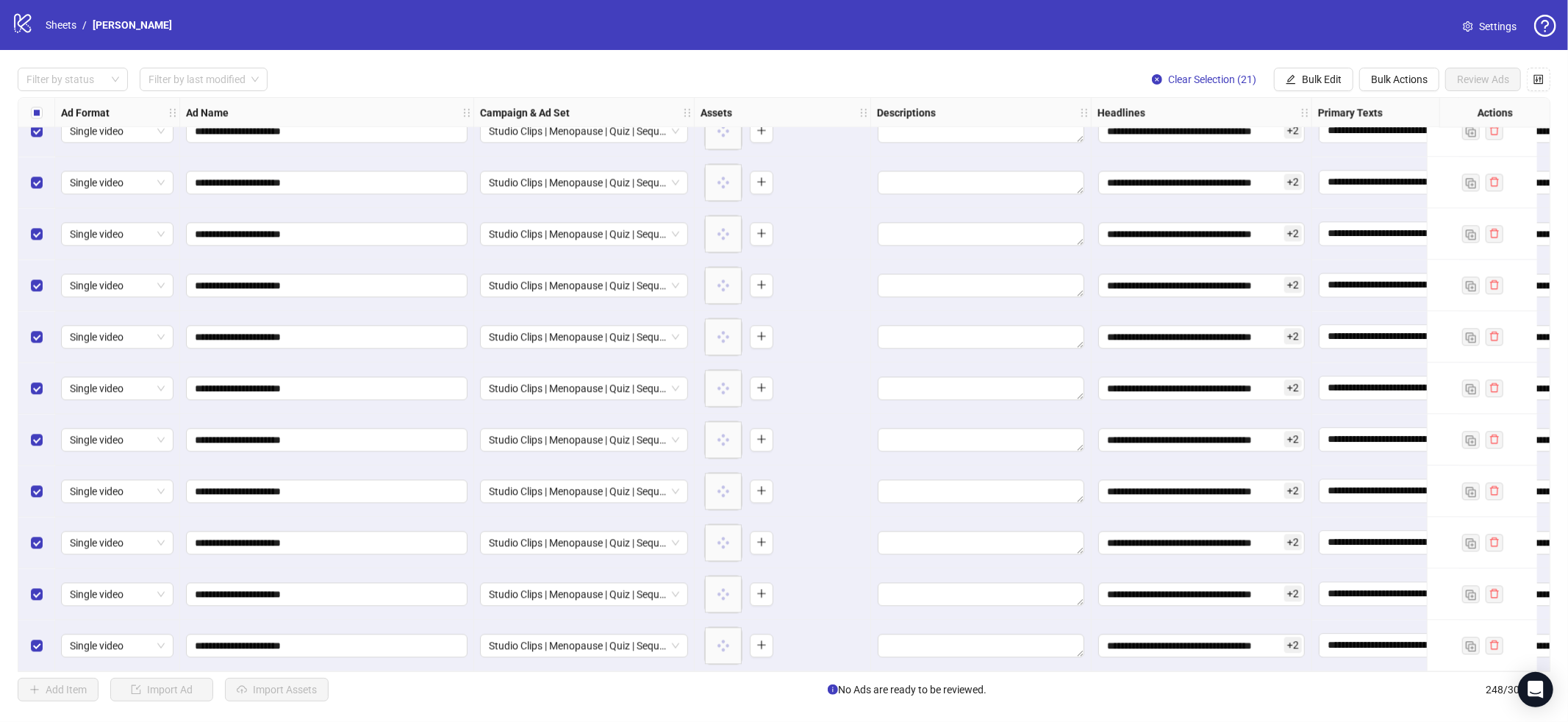
drag, startPoint x: 1318, startPoint y: 83, endPoint x: 1360, endPoint y: 147, distance: 76.6
click at [1320, 83] on span "Bulk Edit" at bounding box center [1322, 79] width 39 height 12
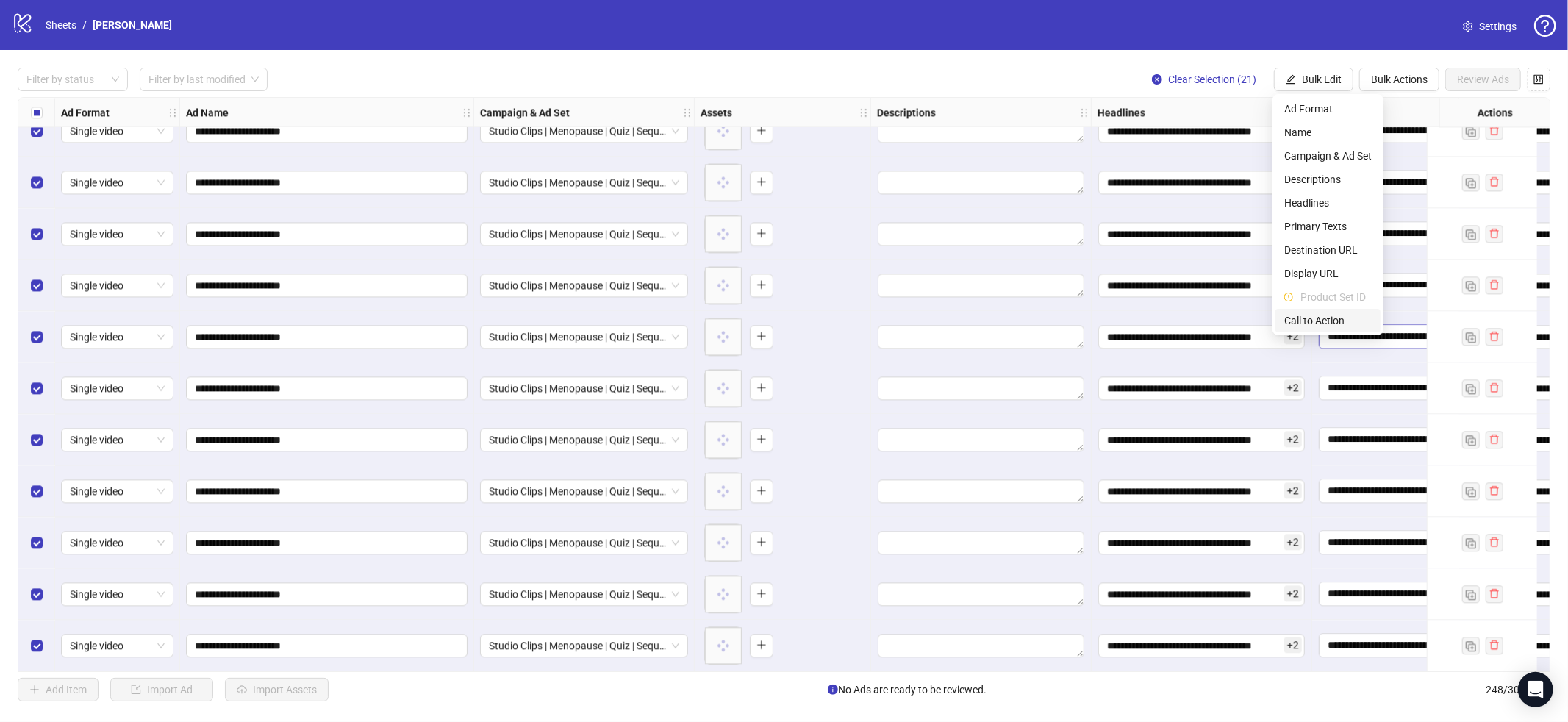
click at [1329, 323] on span "Call to Action" at bounding box center [1327, 321] width 87 height 16
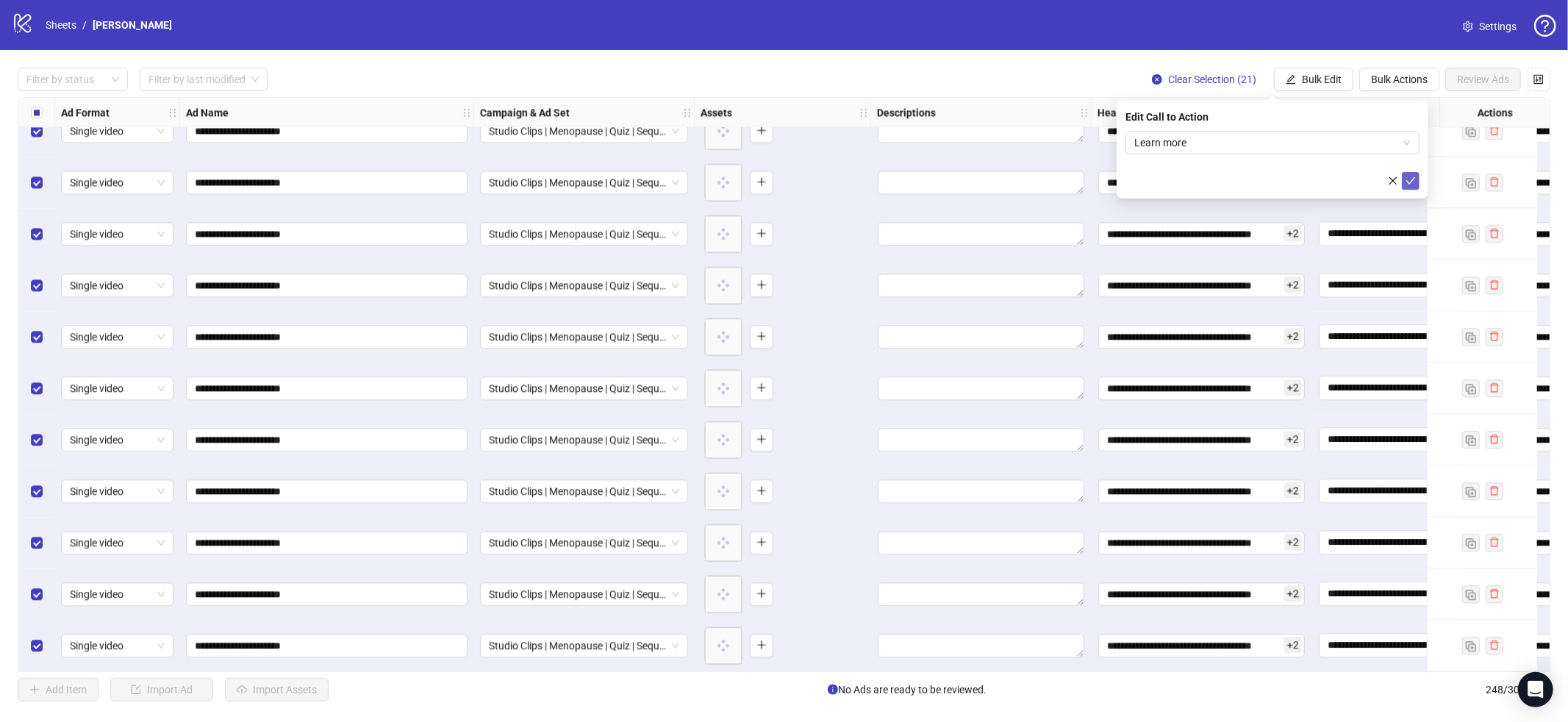
click at [1418, 179] on button "submit" at bounding box center [1411, 181] width 18 height 18
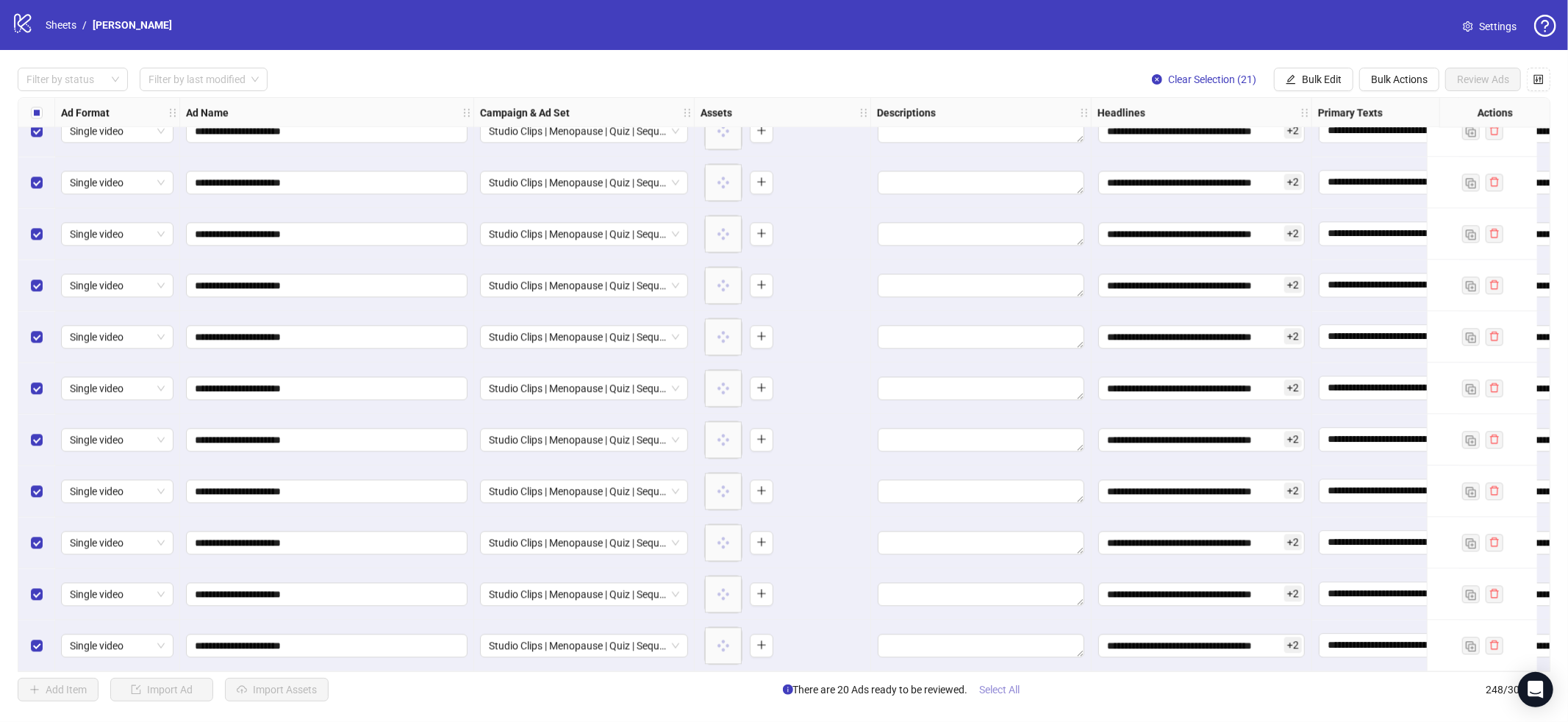
drag, startPoint x: 1010, startPoint y: 692, endPoint x: 1010, endPoint y: 682, distance: 10.0
click at [1009, 693] on span "Select All" at bounding box center [1000, 690] width 40 height 12
click at [1472, 81] on span "Review Ads" at bounding box center [1483, 79] width 52 height 12
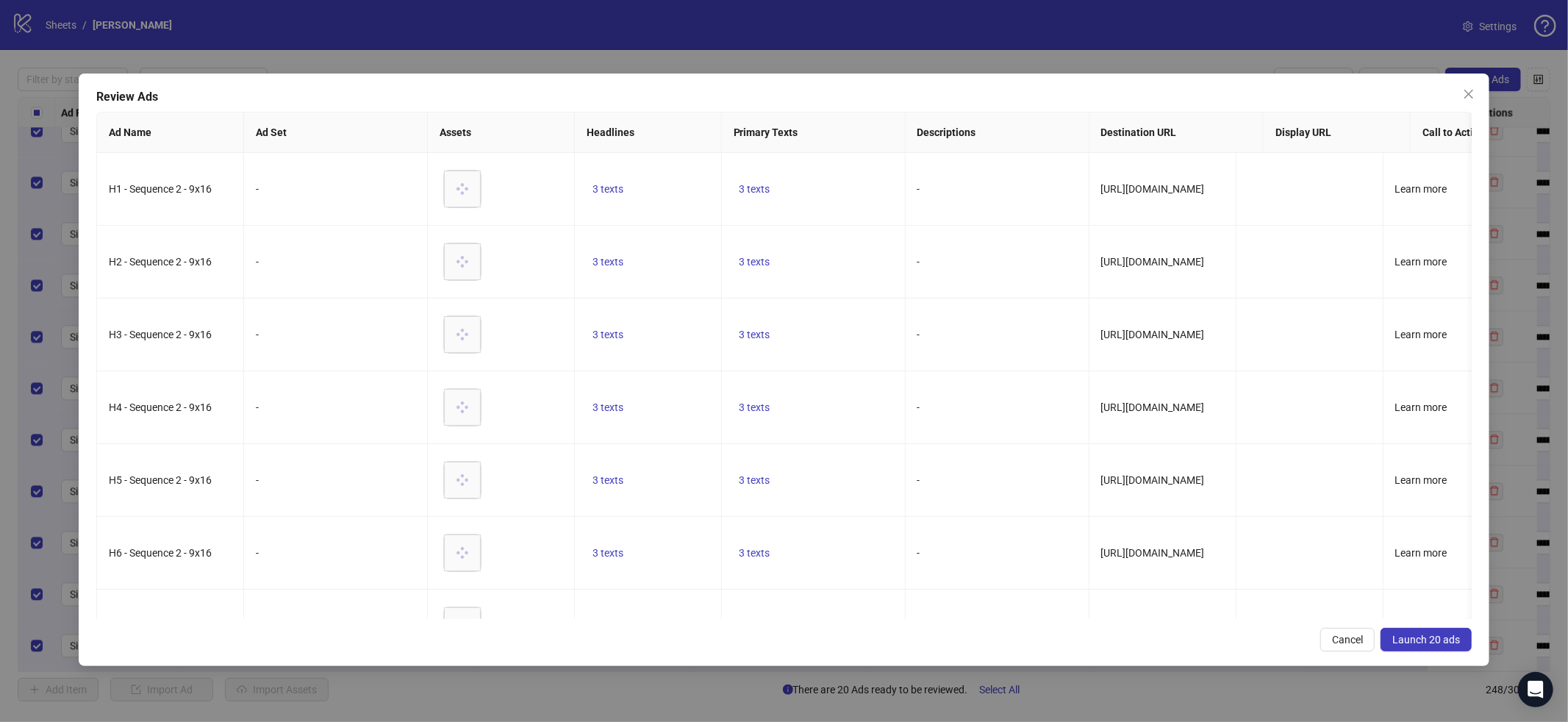
click at [1426, 636] on span "Launch 20 ads" at bounding box center [1425, 639] width 67 height 12
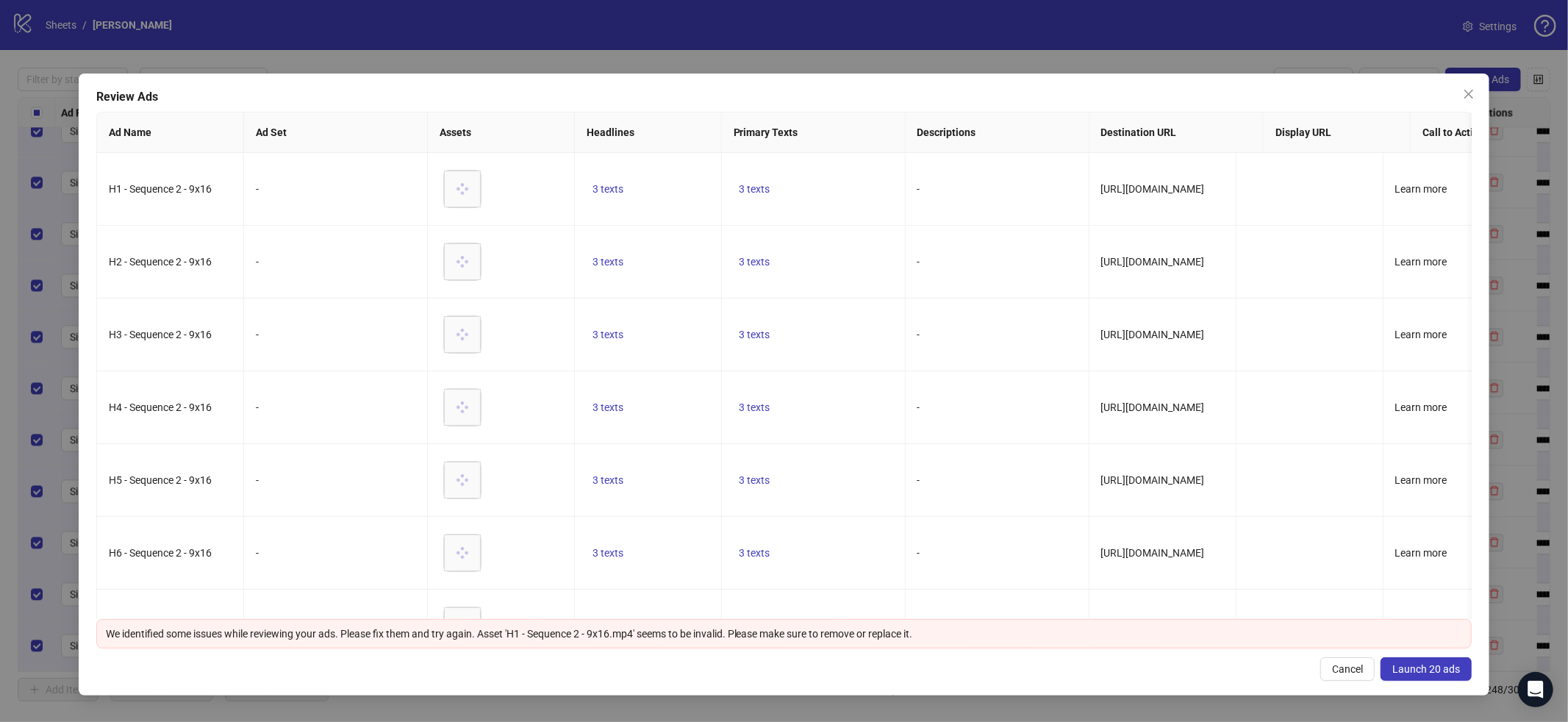
drag, startPoint x: 1472, startPoint y: 93, endPoint x: 1067, endPoint y: 542, distance: 604.7
click at [1472, 94] on icon "close" at bounding box center [1468, 93] width 12 height 12
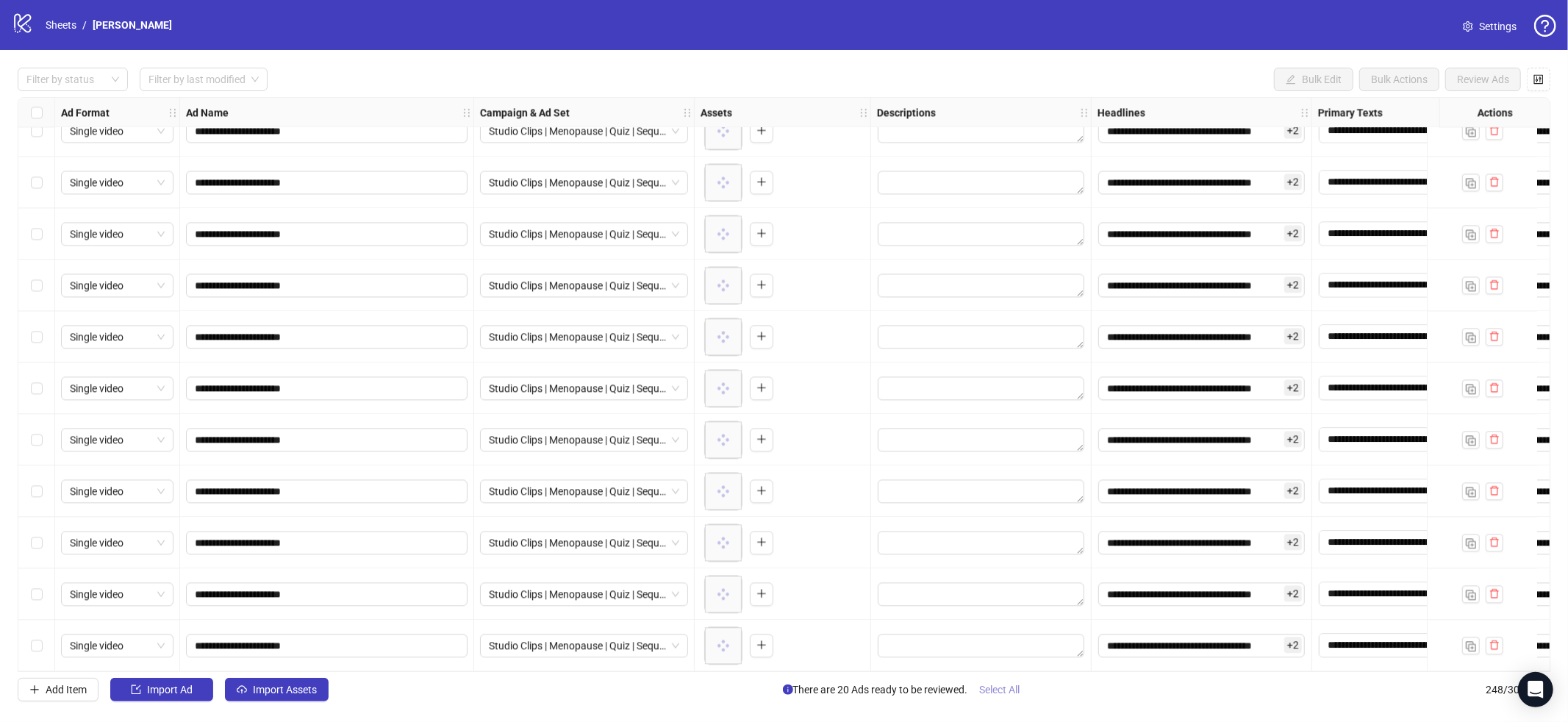
click at [1001, 691] on span "Select All" at bounding box center [1000, 690] width 40 height 12
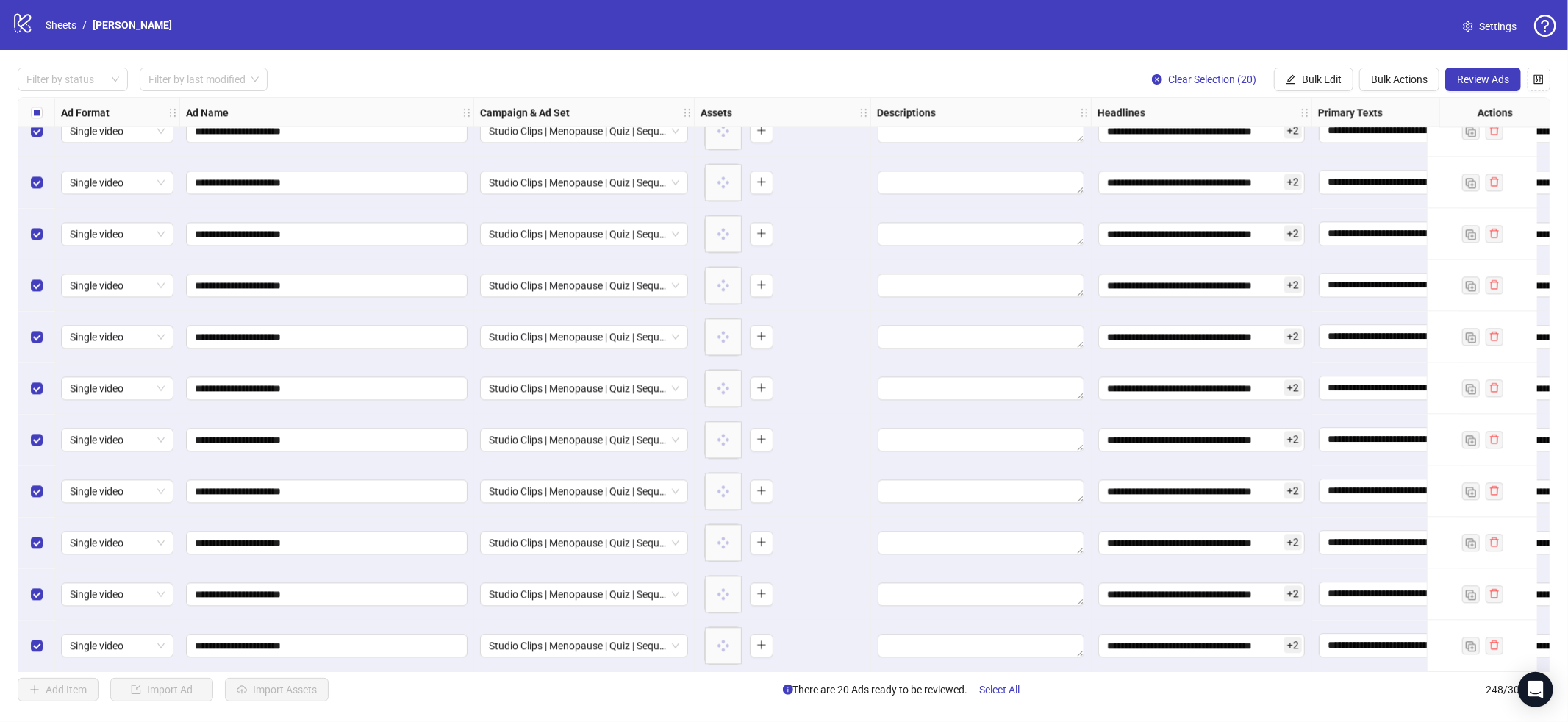
drag, startPoint x: 1494, startPoint y: 70, endPoint x: 1490, endPoint y: 82, distance: 12.6
click at [1494, 71] on button "Review Ads" at bounding box center [1483, 79] width 75 height 23
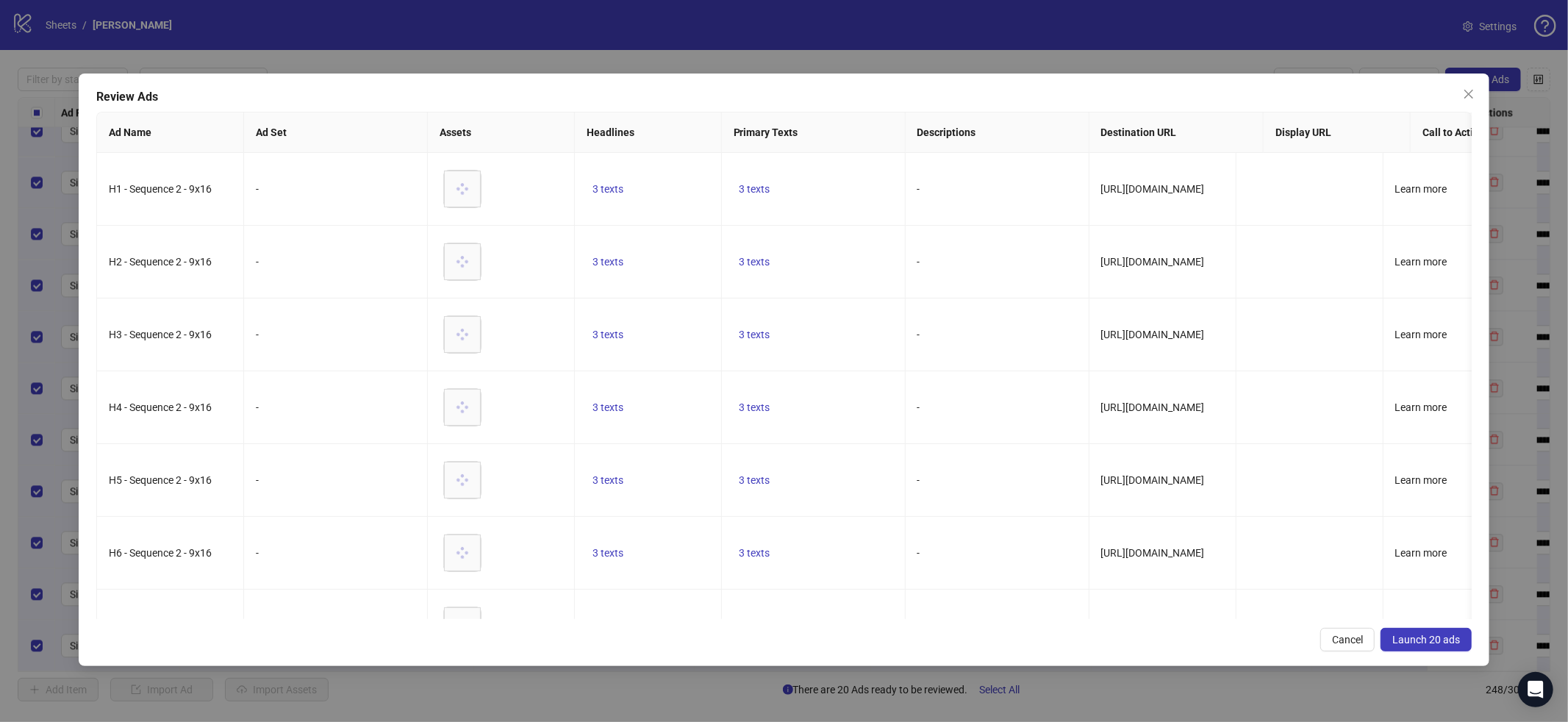
click at [1444, 647] on button "Launch 20 ads" at bounding box center [1426, 640] width 92 height 23
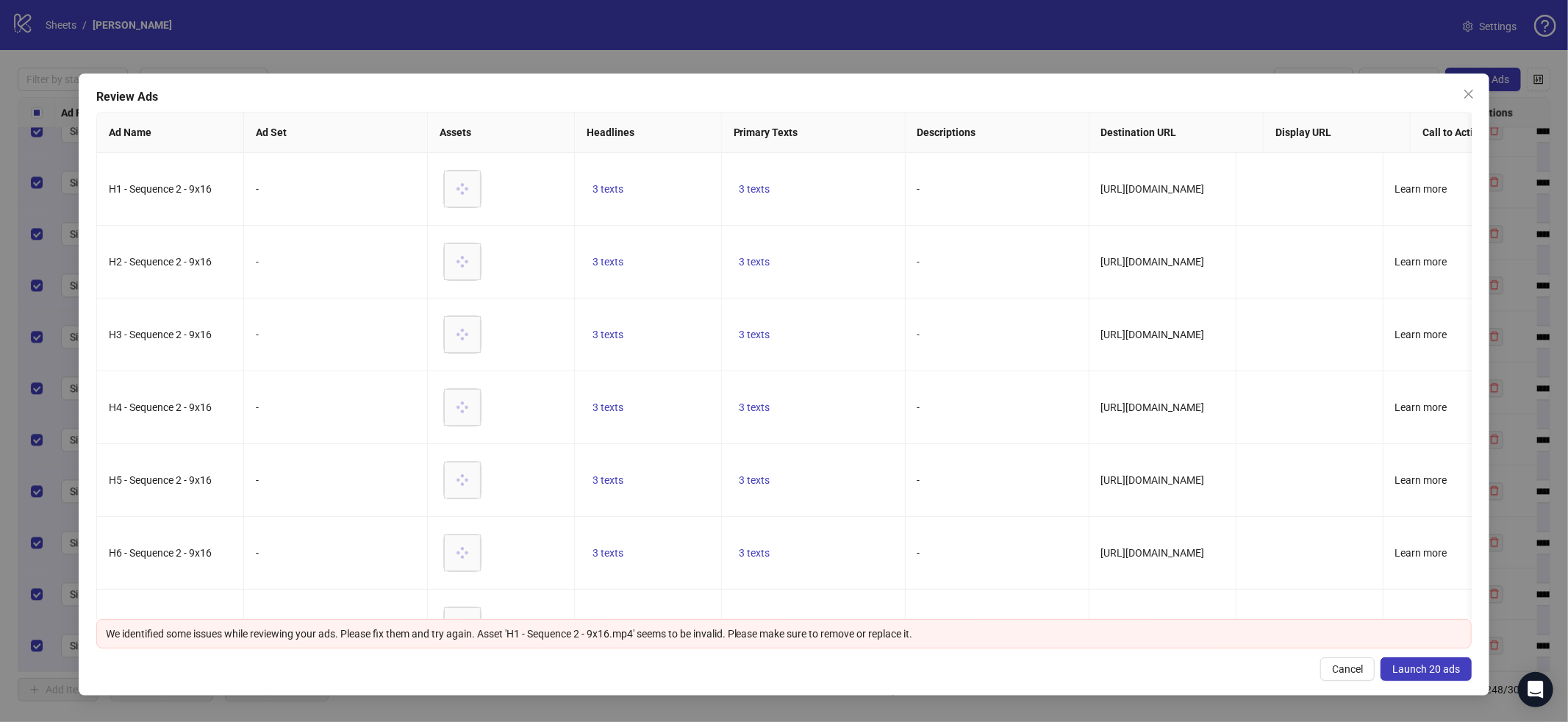
click at [1469, 94] on icon "close" at bounding box center [1469, 94] width 9 height 9
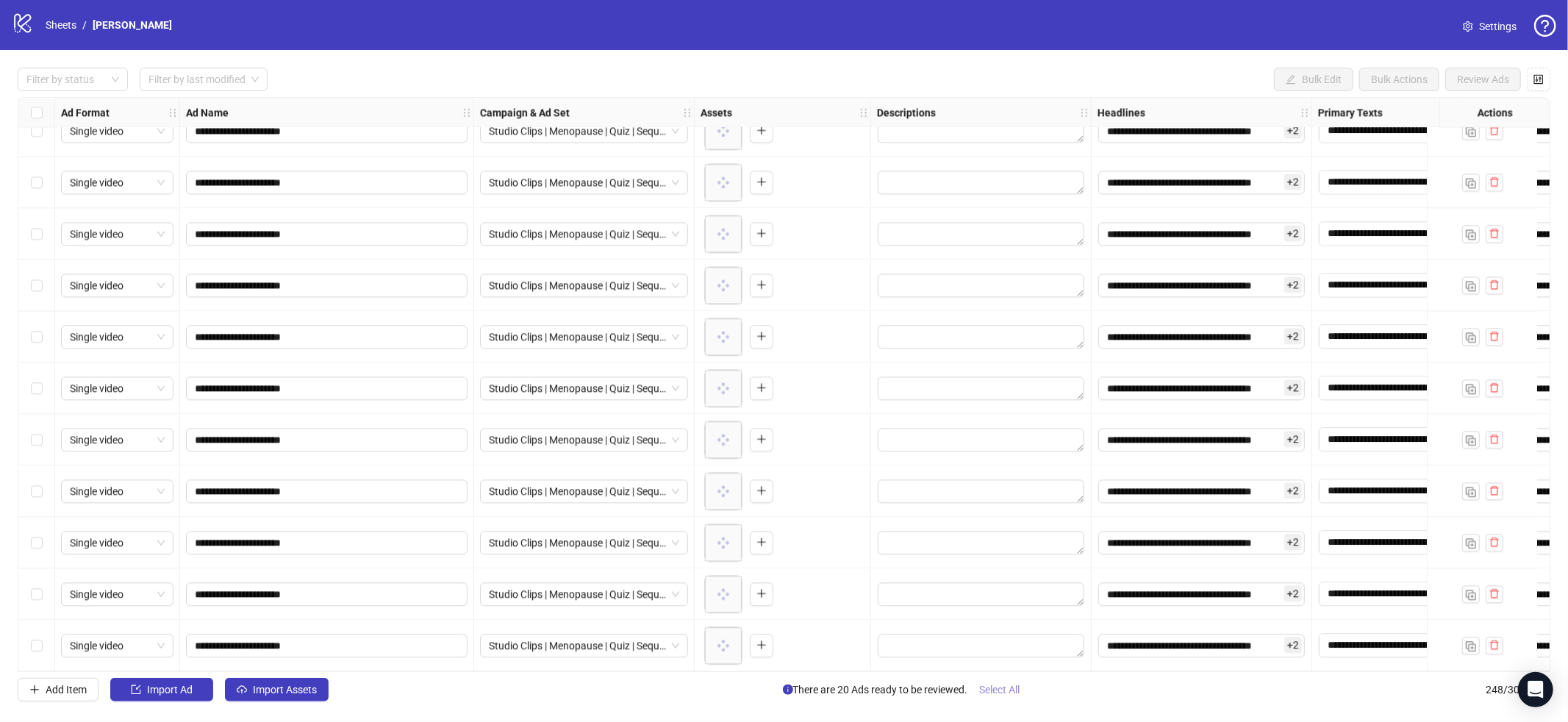
click at [988, 685] on span "Select All" at bounding box center [1000, 690] width 40 height 12
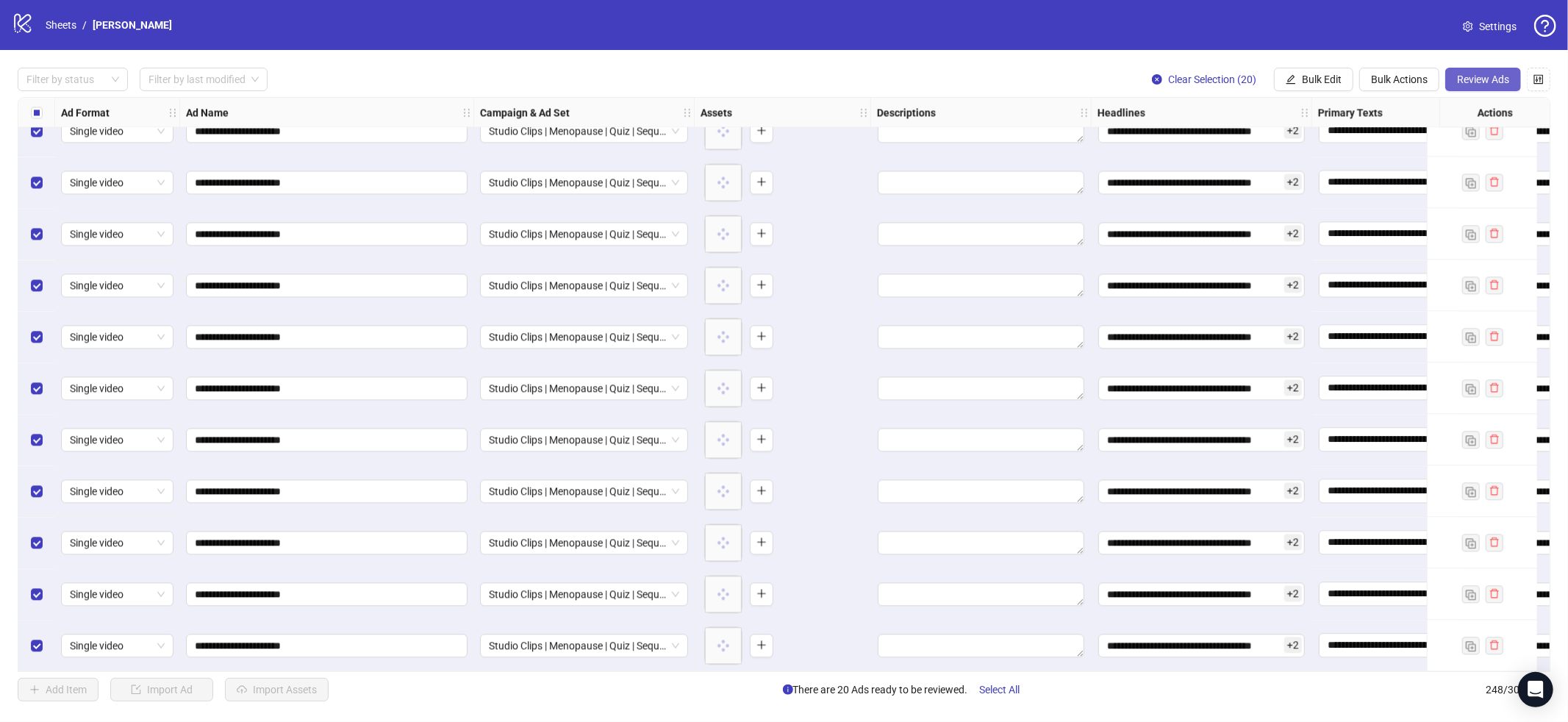
click at [1468, 79] on span "Review Ads" at bounding box center [1483, 79] width 52 height 12
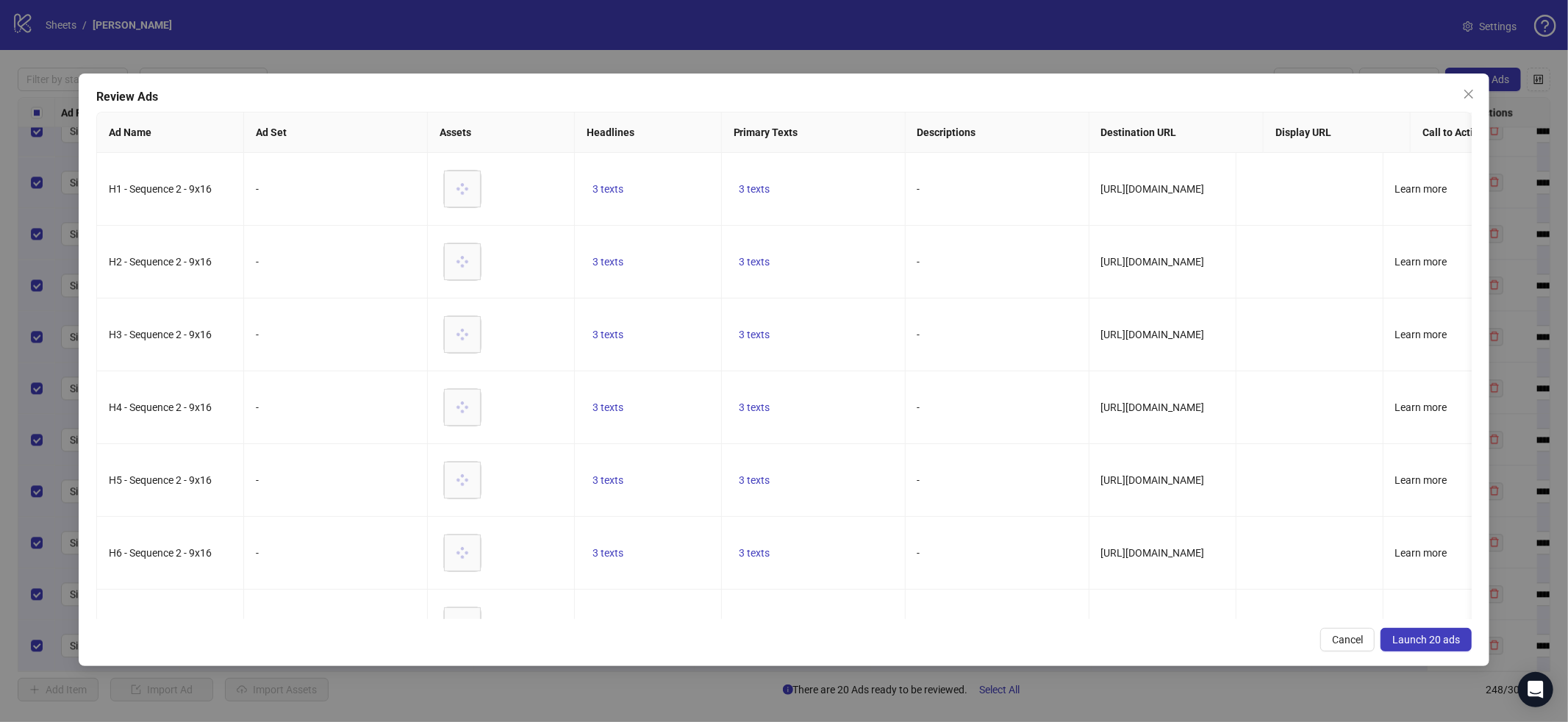
click at [1415, 635] on span "Launch 20 ads" at bounding box center [1425, 639] width 67 height 12
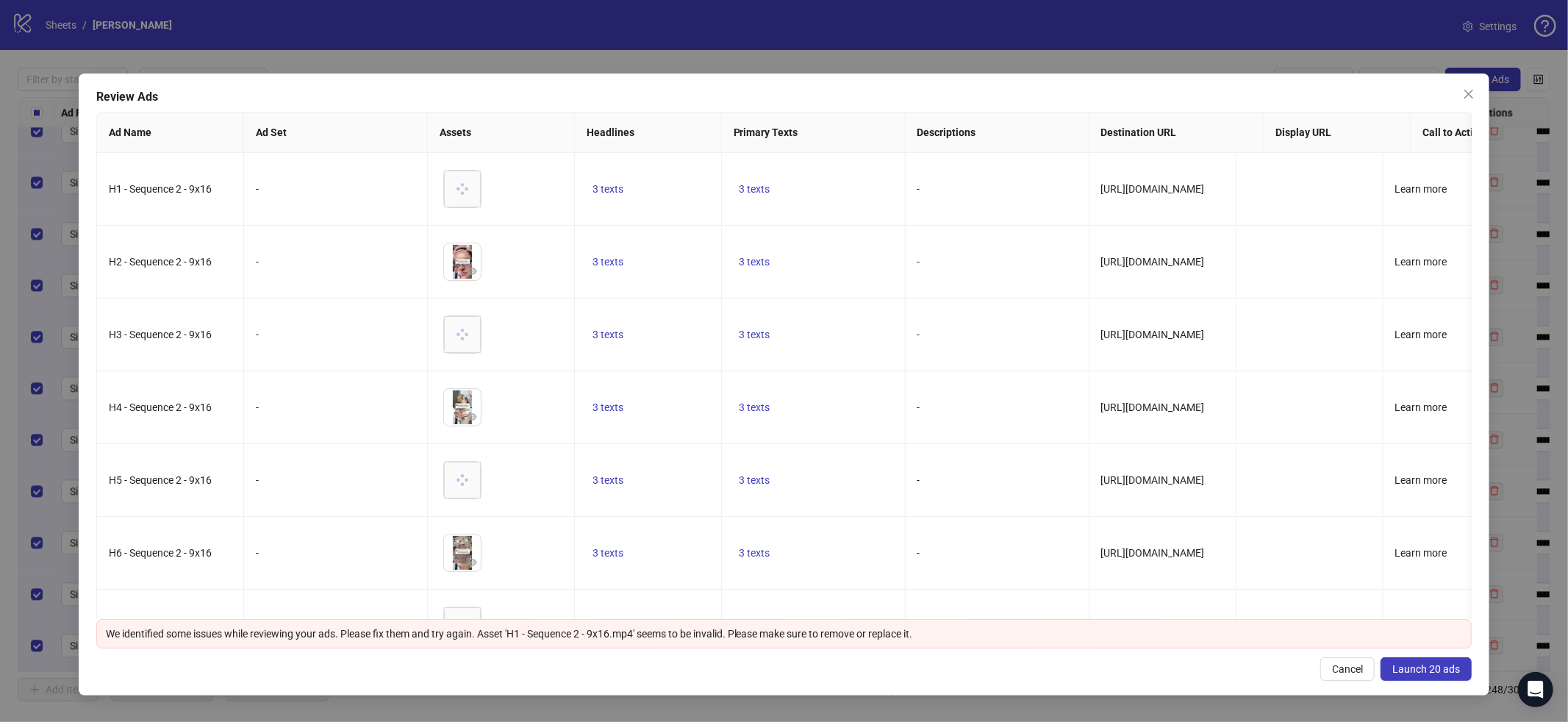
click at [1418, 672] on span "Launch 20 ads" at bounding box center [1425, 669] width 67 height 12
